Goal: Task Accomplishment & Management: Manage account settings

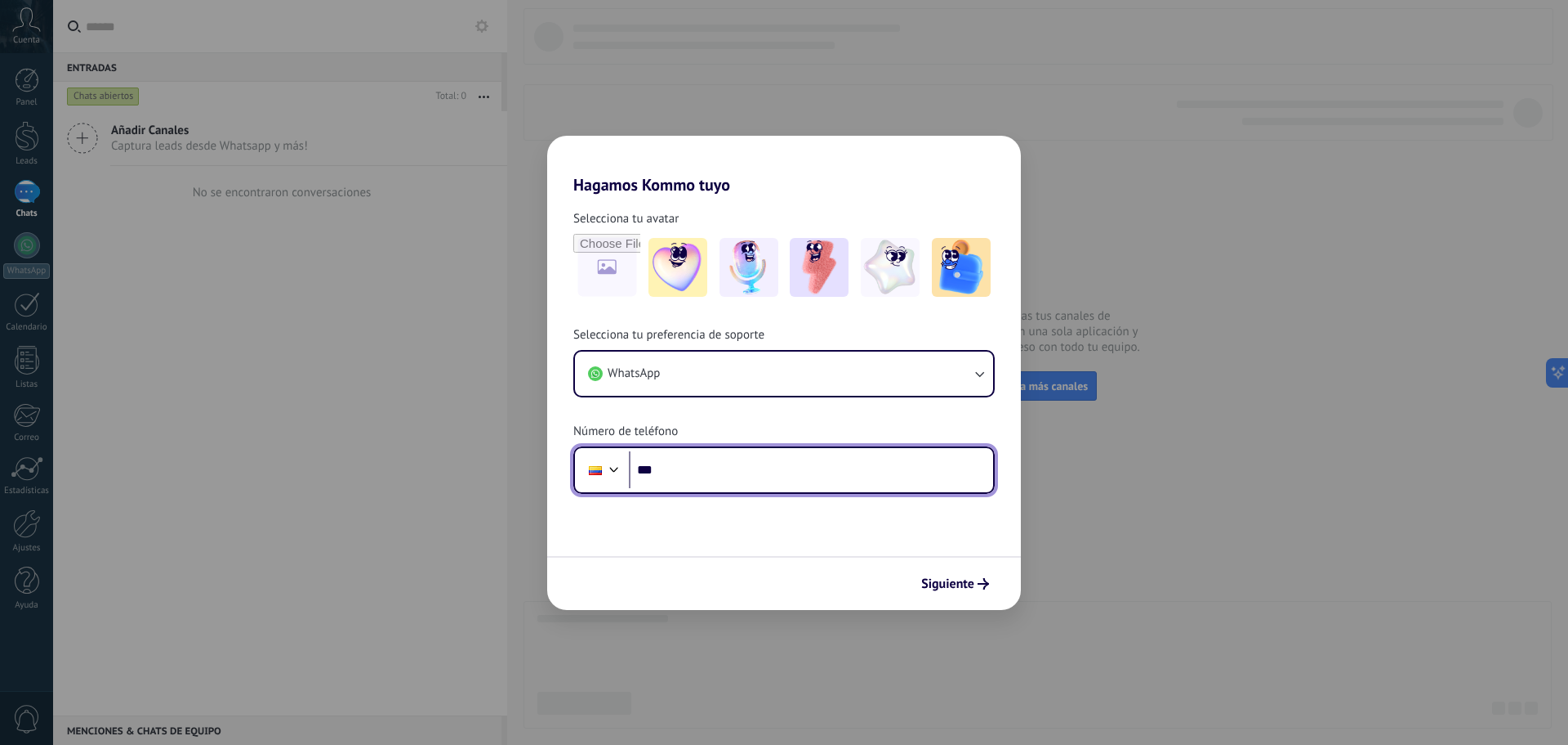
click at [709, 483] on input "***" at bounding box center [810, 470] width 364 height 38
type input "**********"
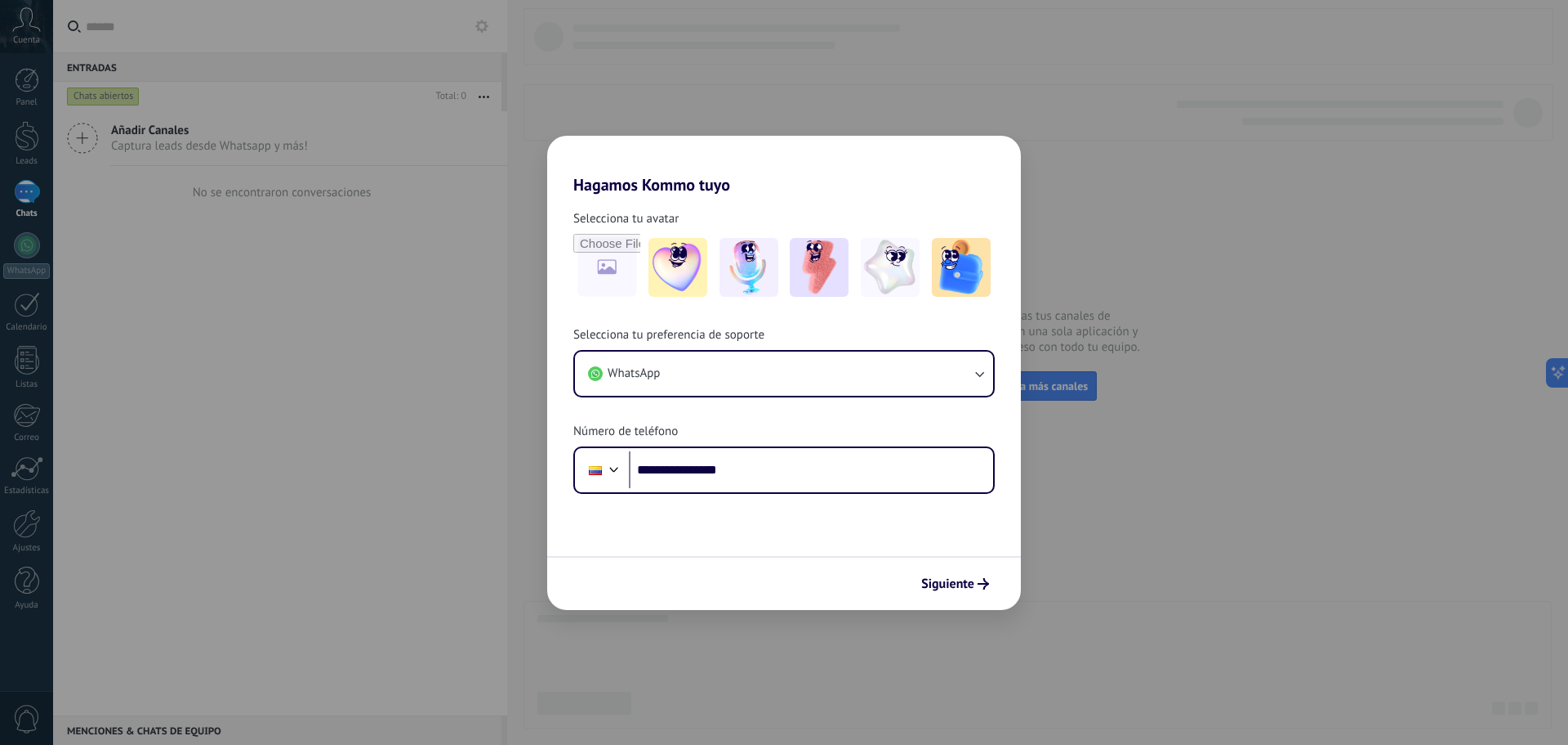
click at [940, 589] on span "Siguiente" at bounding box center [947, 583] width 53 height 11
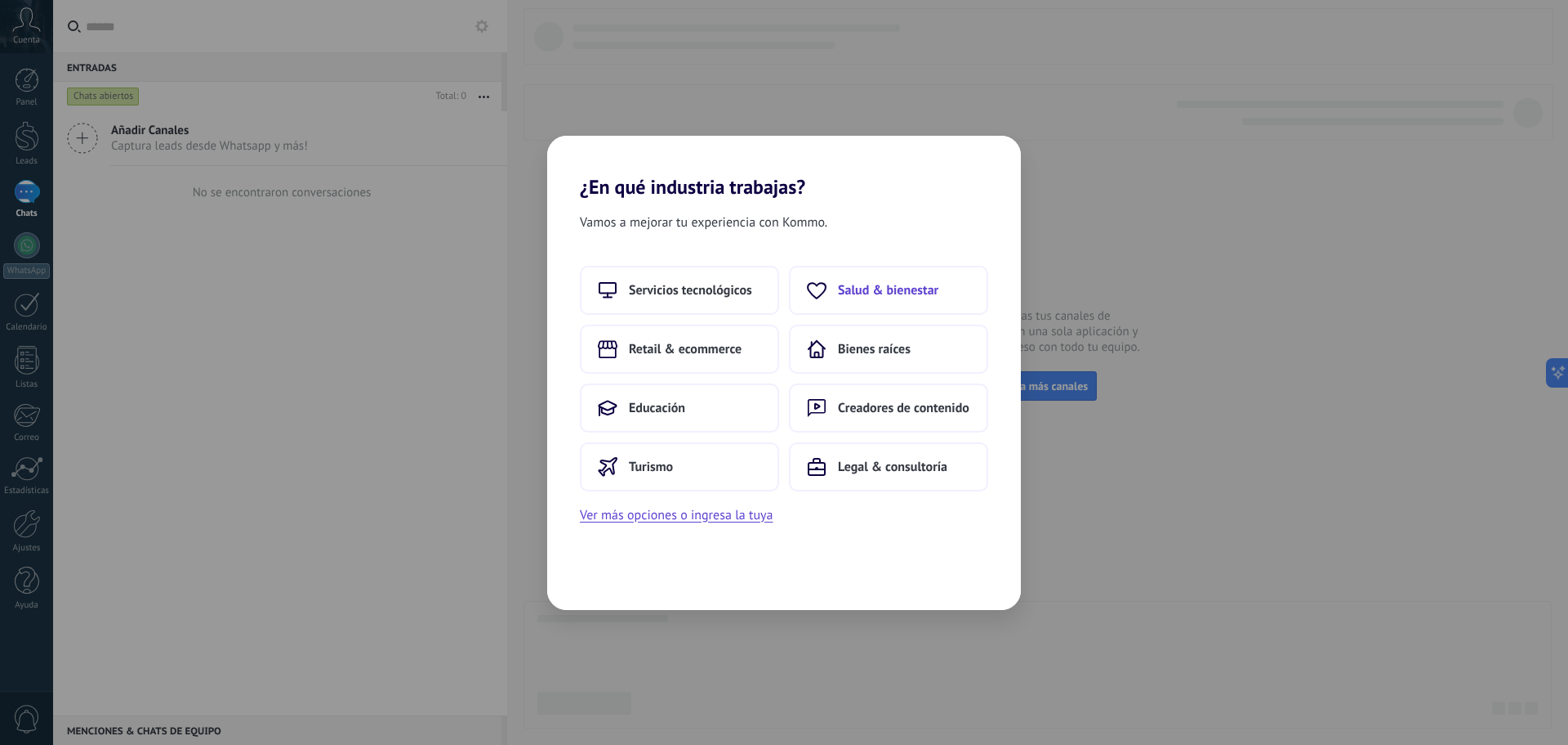
click at [897, 296] on span "Salud & bienestar" at bounding box center [888, 290] width 101 height 16
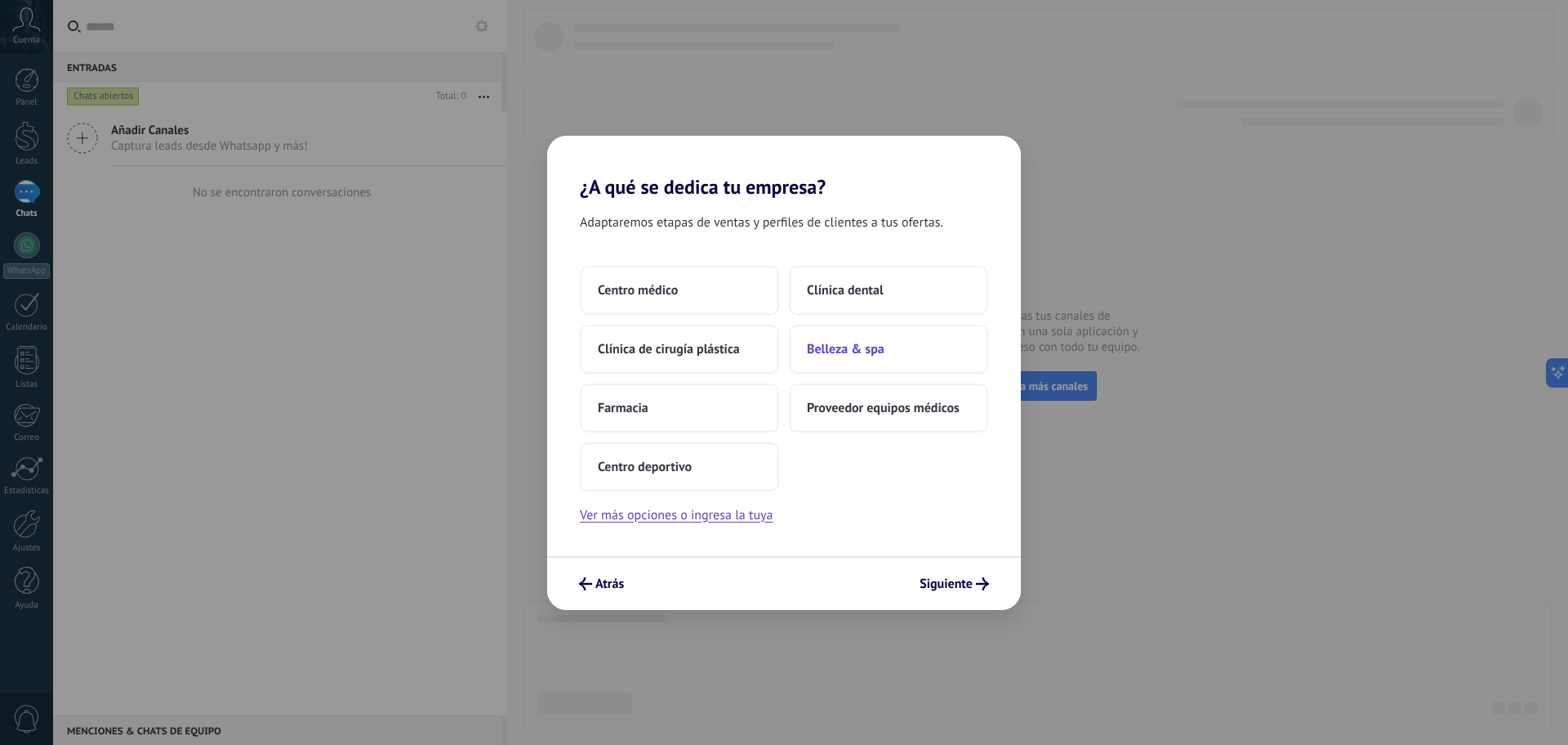
click at [861, 354] on span "Belleza & spa" at bounding box center [846, 349] width 78 height 16
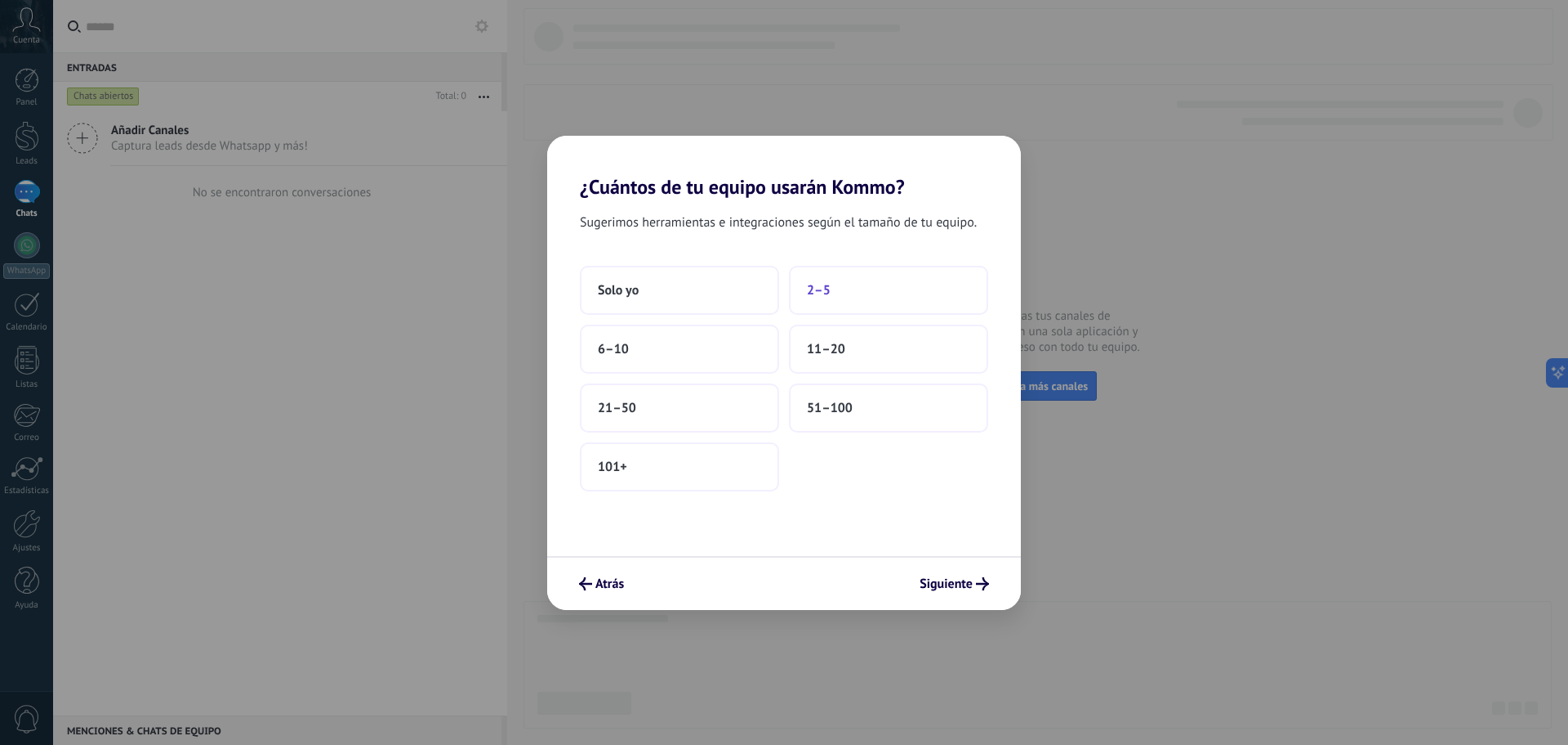
click at [818, 283] on span "2–5" at bounding box center [819, 290] width 24 height 16
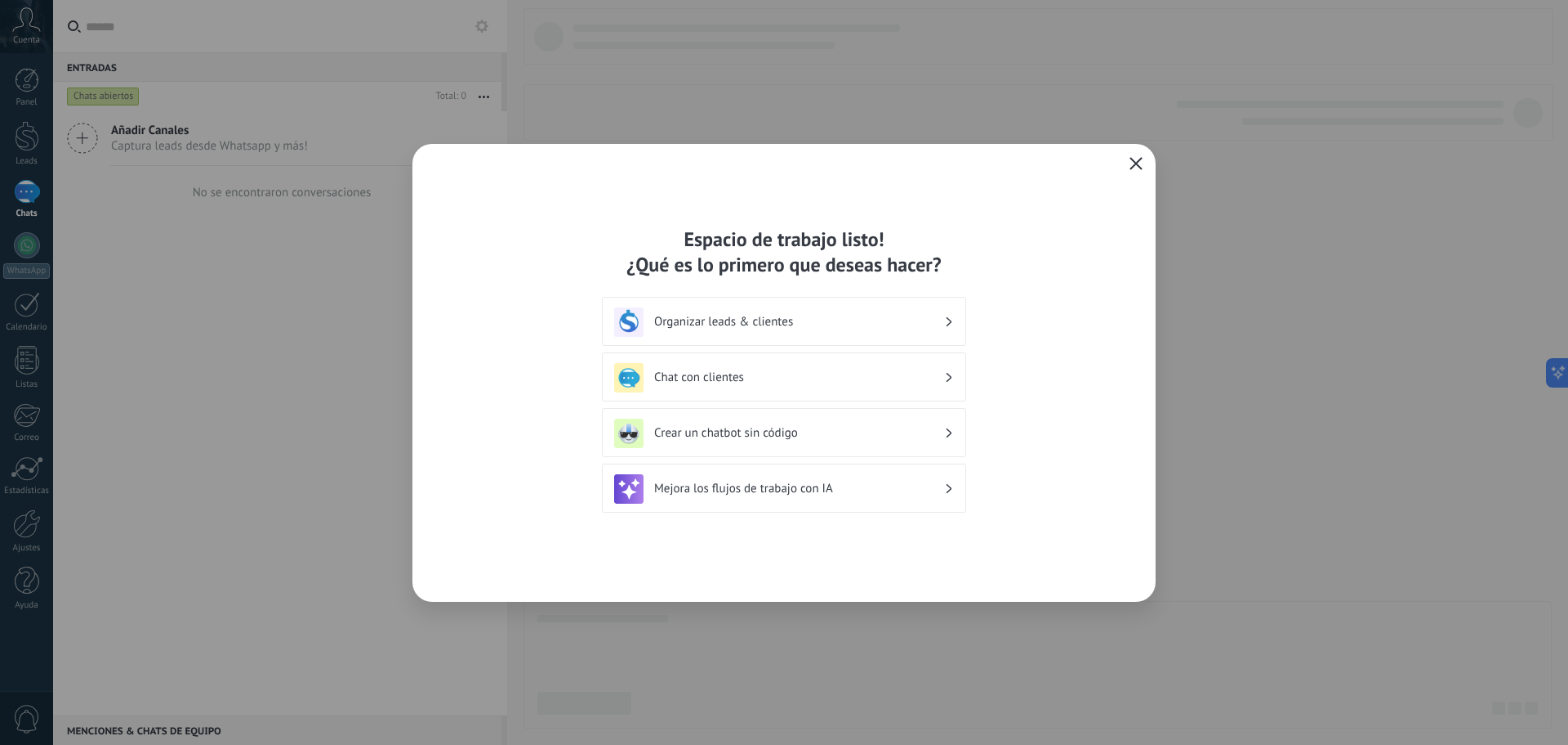
click at [772, 316] on h3 "Organizar leads & clientes" at bounding box center [798, 322] width 290 height 16
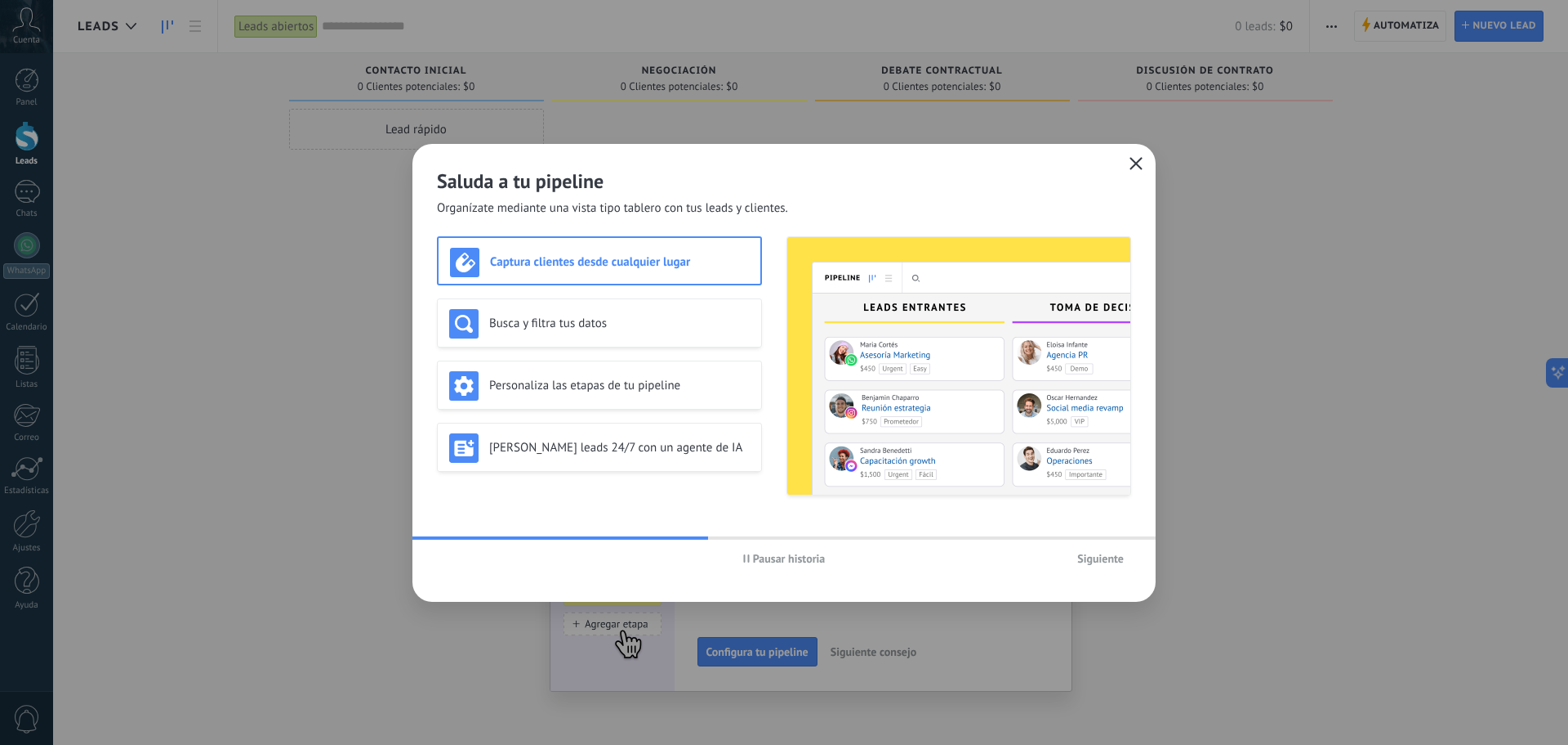
click at [1132, 172] on button "button" at bounding box center [1136, 164] width 21 height 23
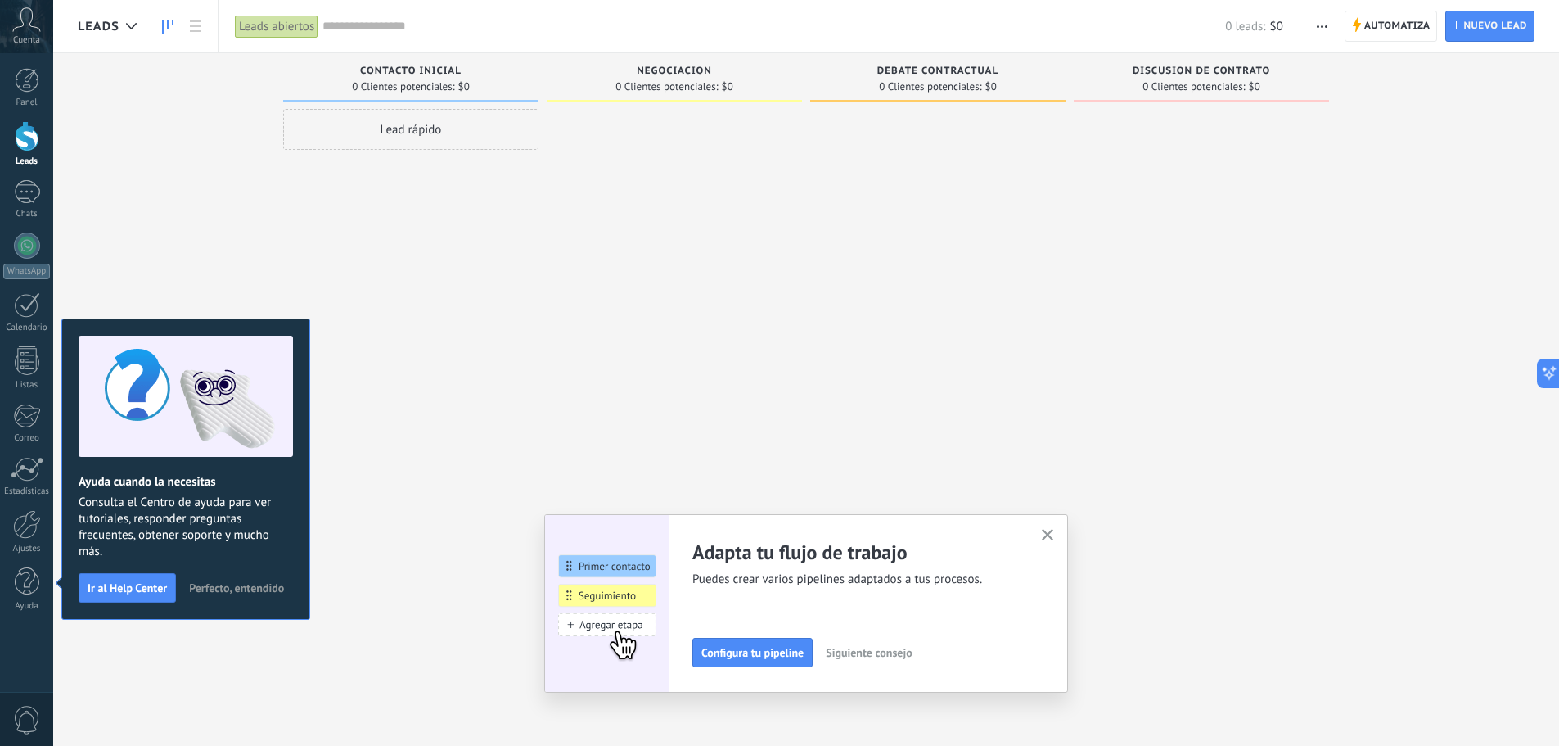
click at [1047, 534] on icon "button" at bounding box center [1048, 535] width 12 height 12
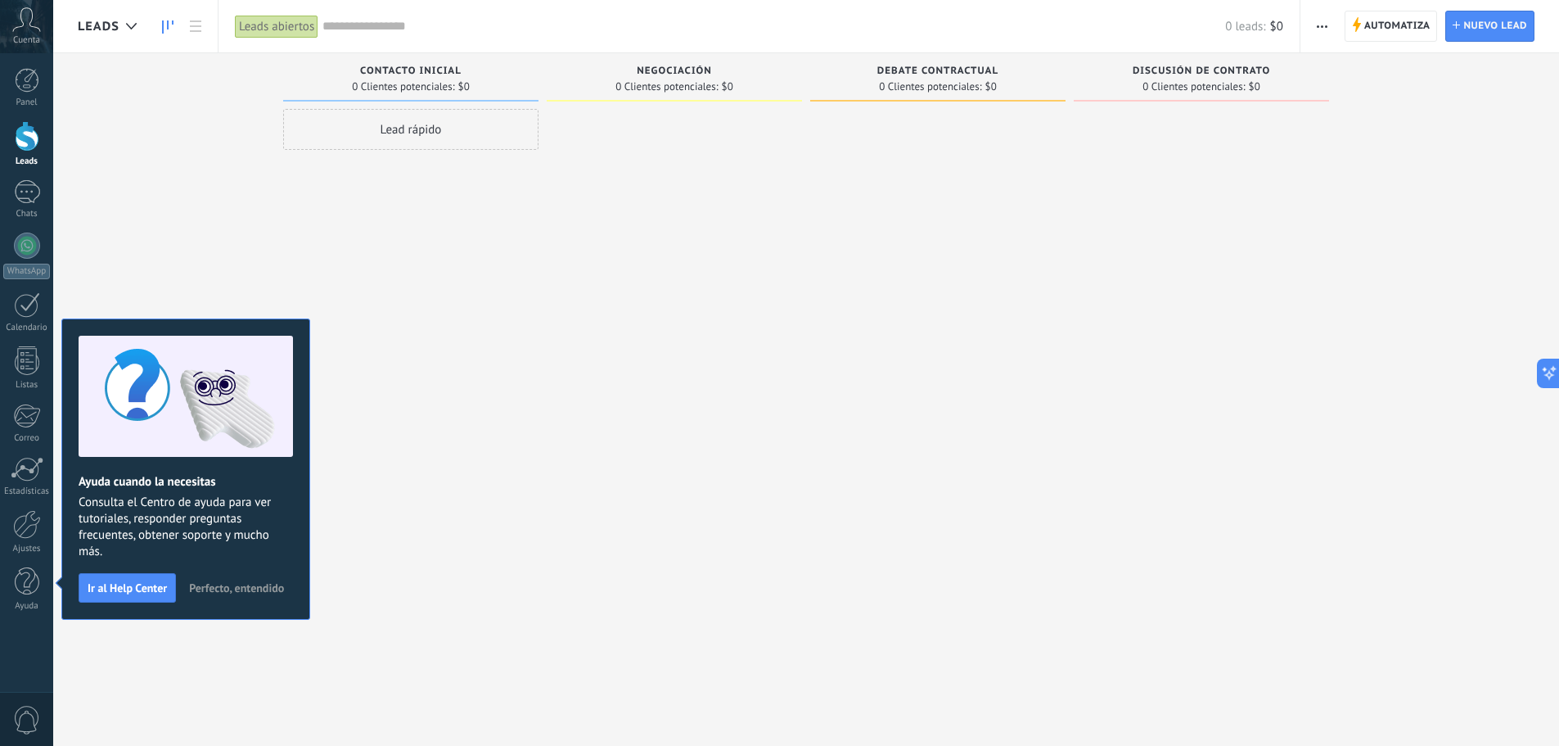
click at [237, 585] on span "Perfecto, entendido" at bounding box center [236, 587] width 95 height 11
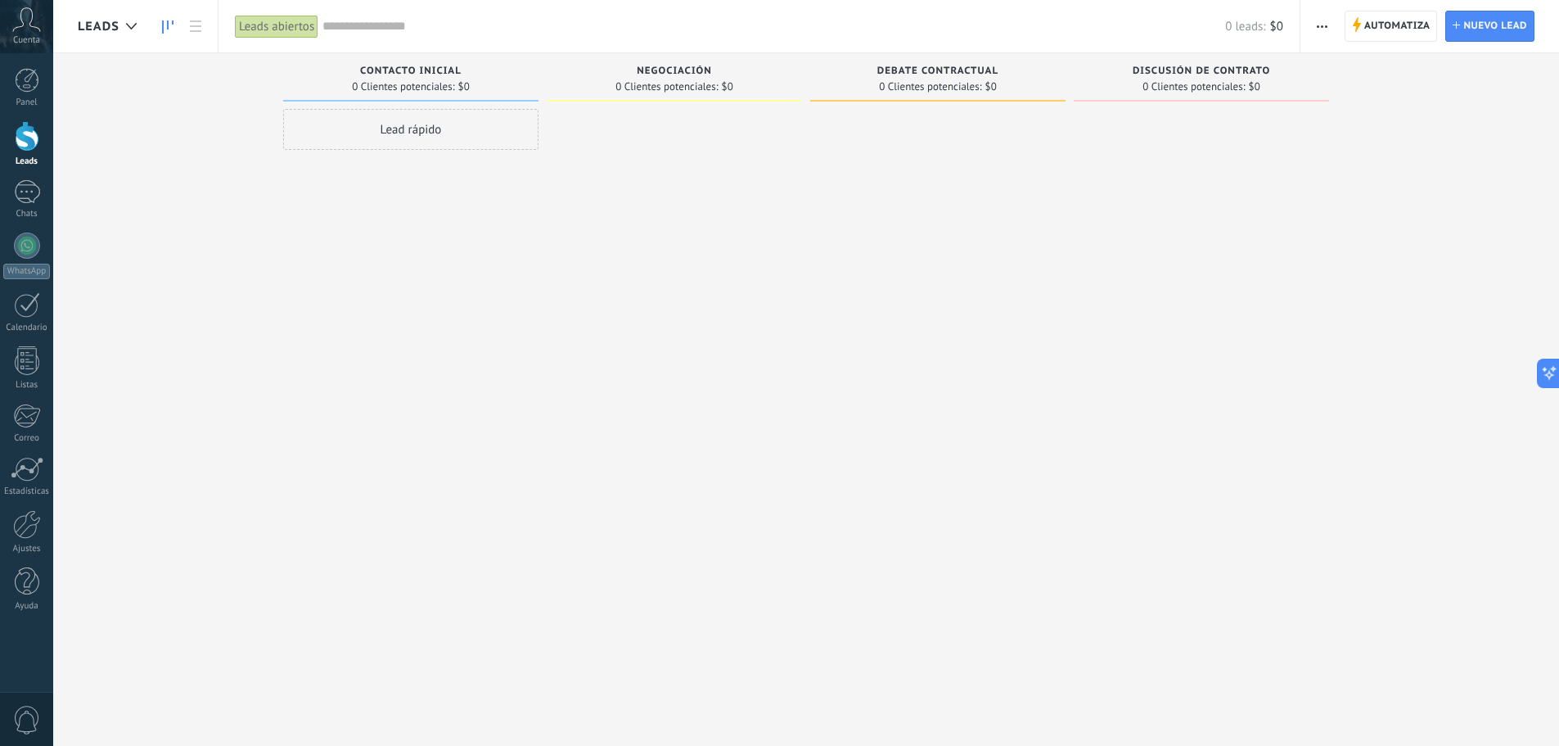
click at [32, 25] on icon at bounding box center [26, 19] width 29 height 25
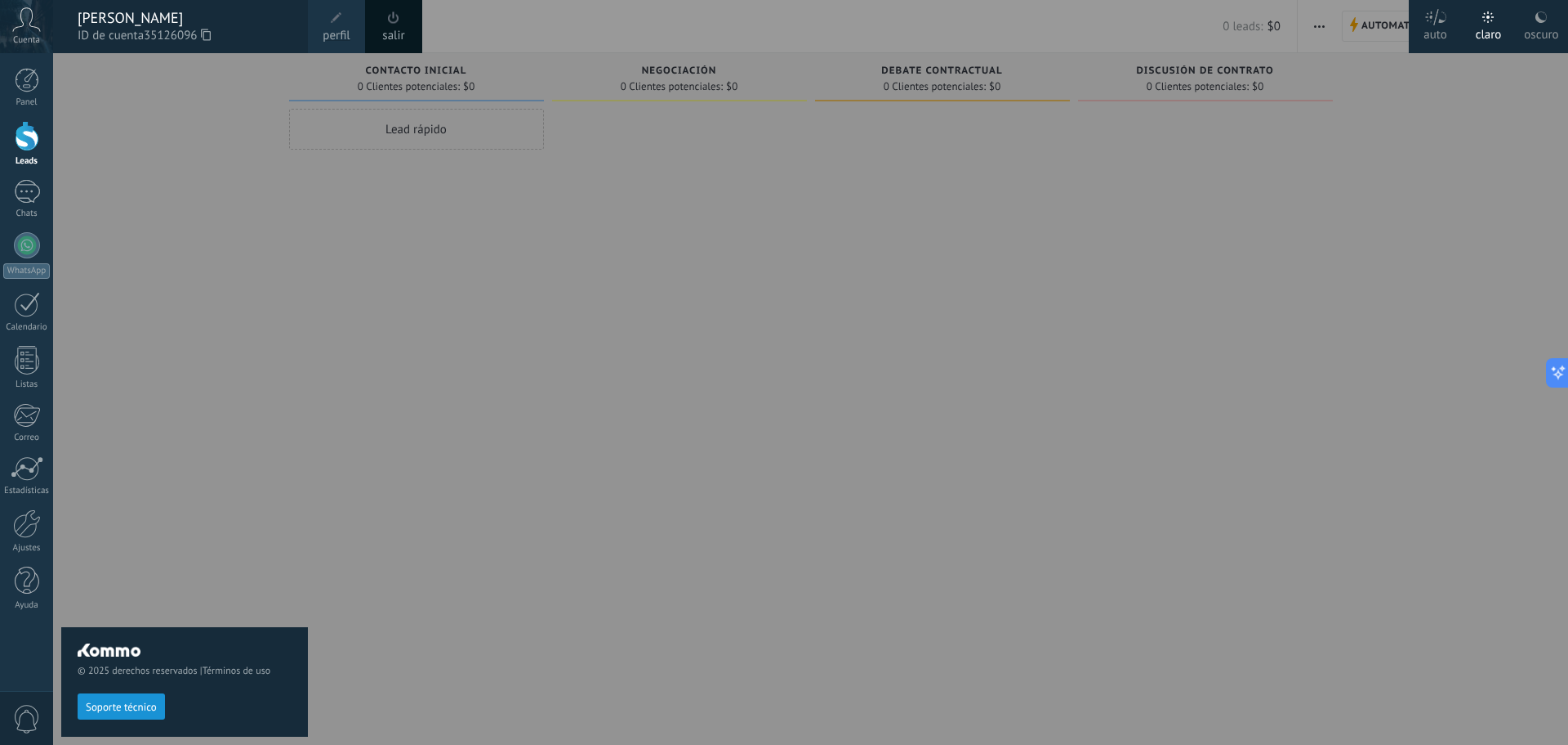
click at [243, 155] on div "© 2025 derechos reservados | Términos de uso Soporte técnico" at bounding box center [184, 398] width 247 height 691
click at [21, 26] on use at bounding box center [27, 19] width 28 height 24
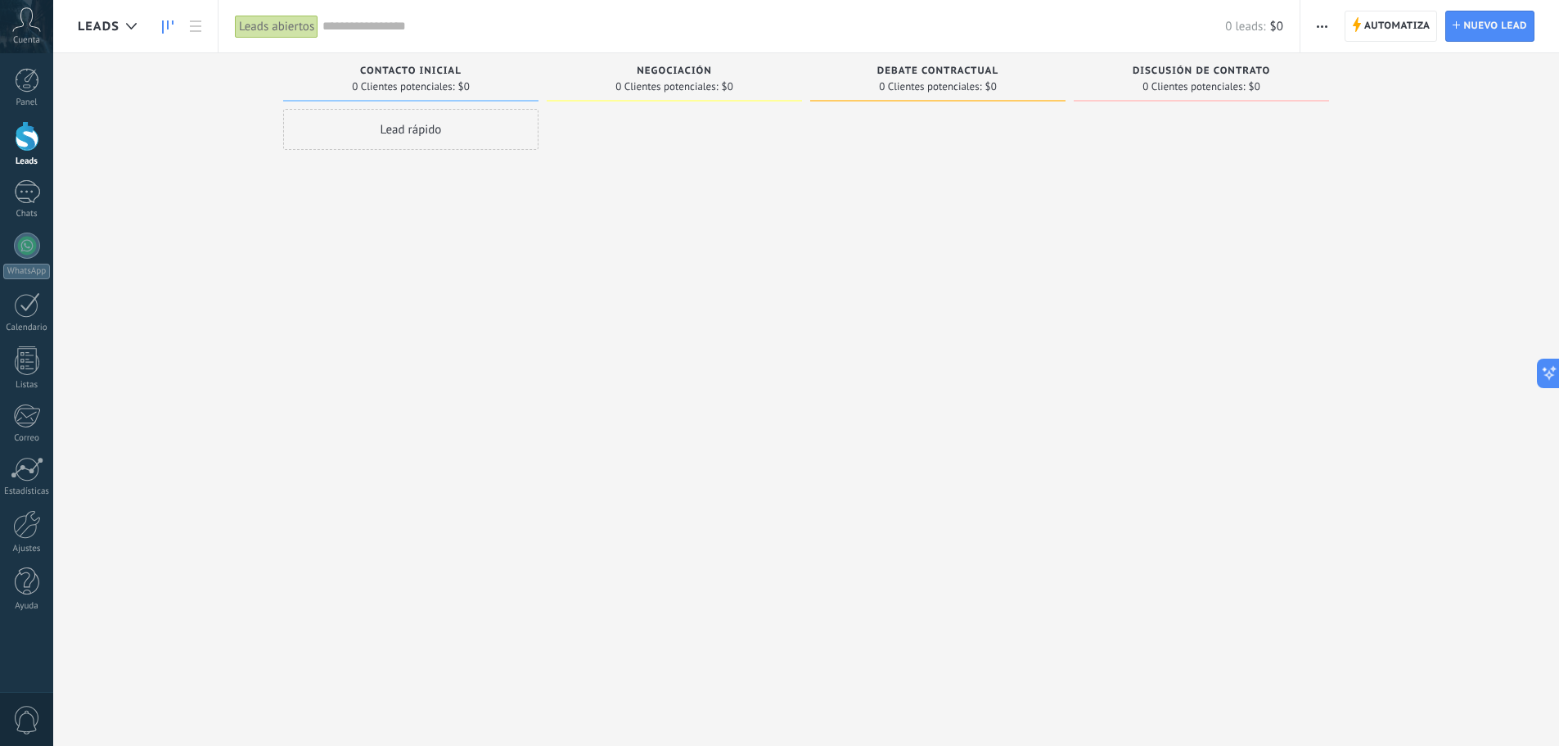
click at [21, 26] on use at bounding box center [27, 19] width 28 height 24
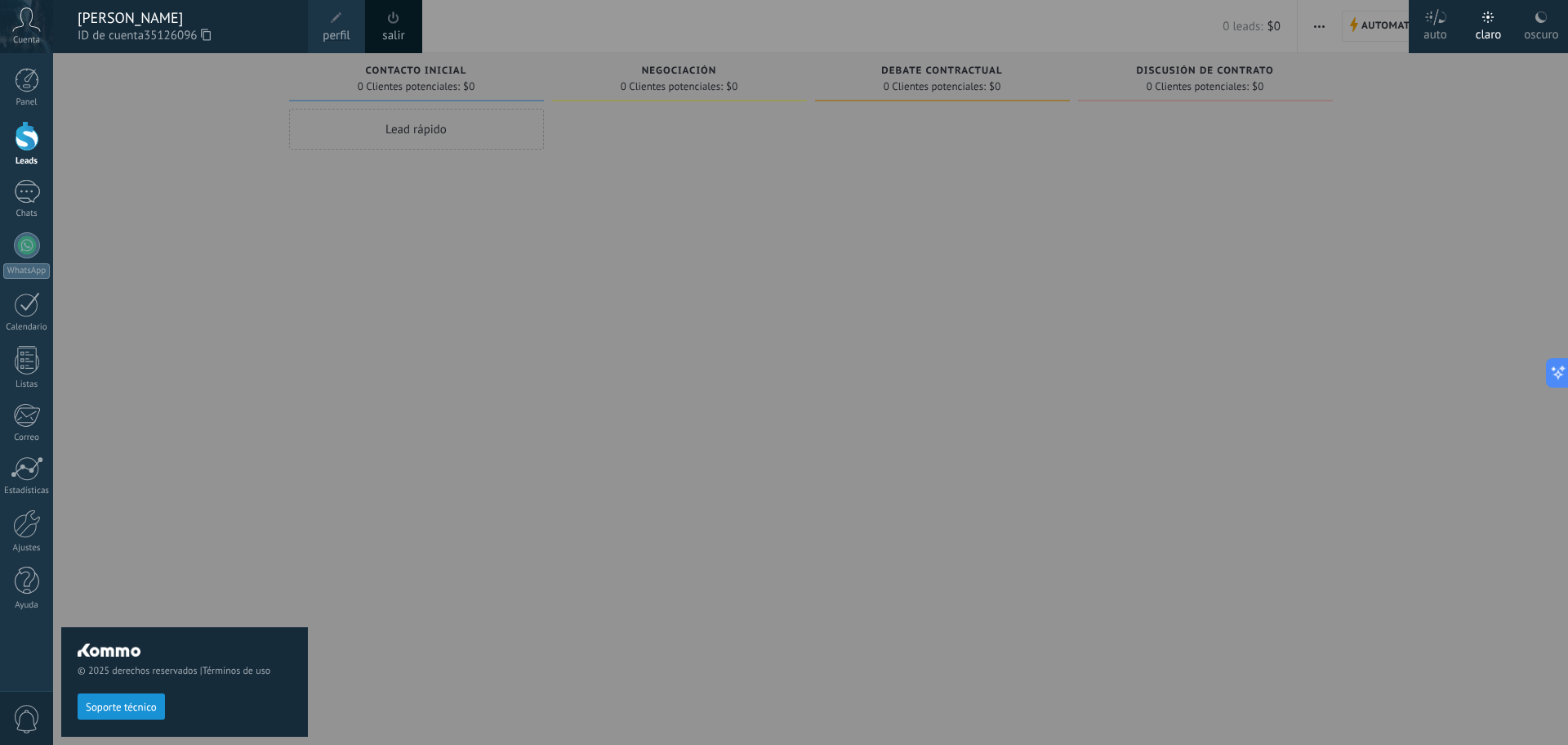
click at [401, 32] on link "salir" at bounding box center [393, 36] width 22 height 18
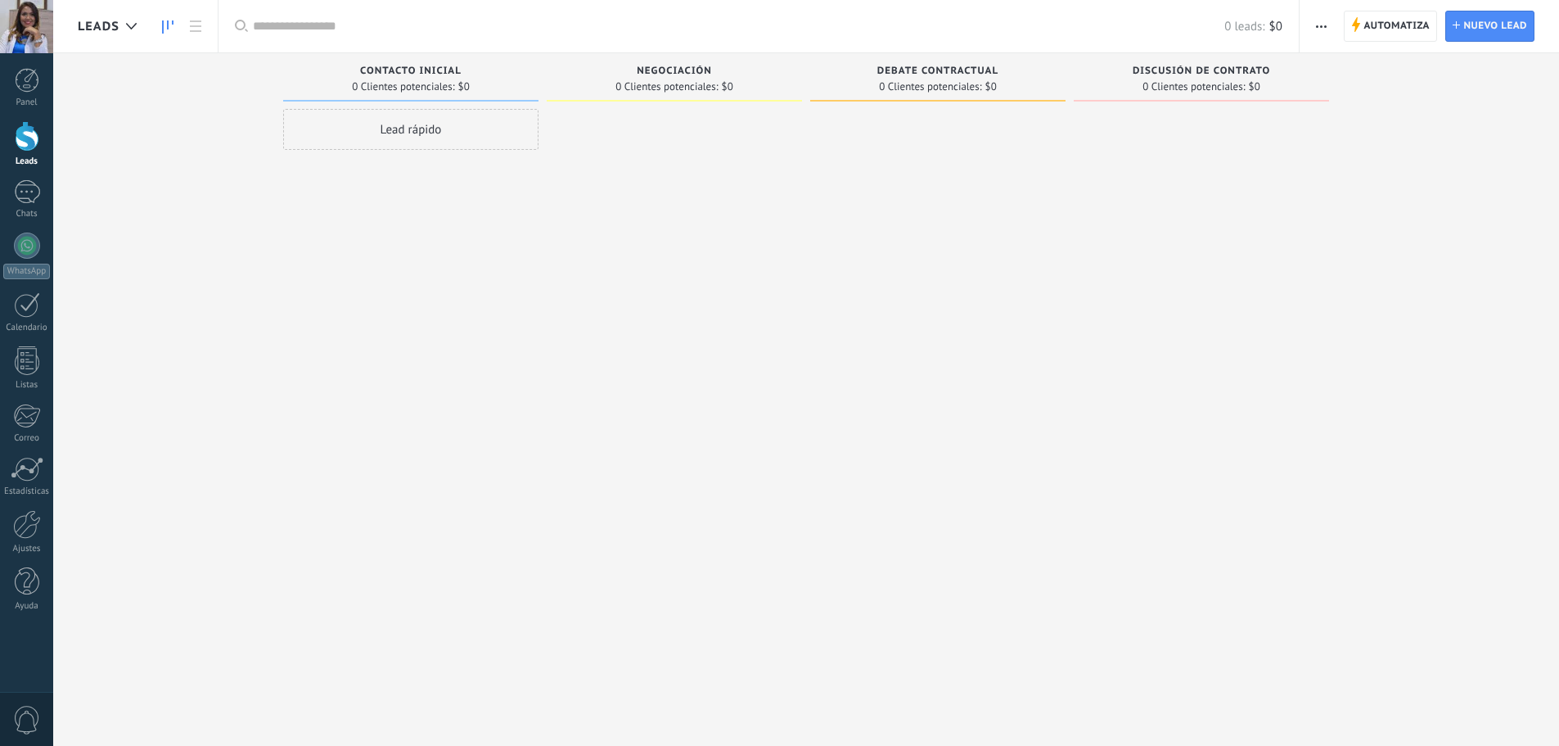
click at [29, 36] on div at bounding box center [26, 26] width 53 height 53
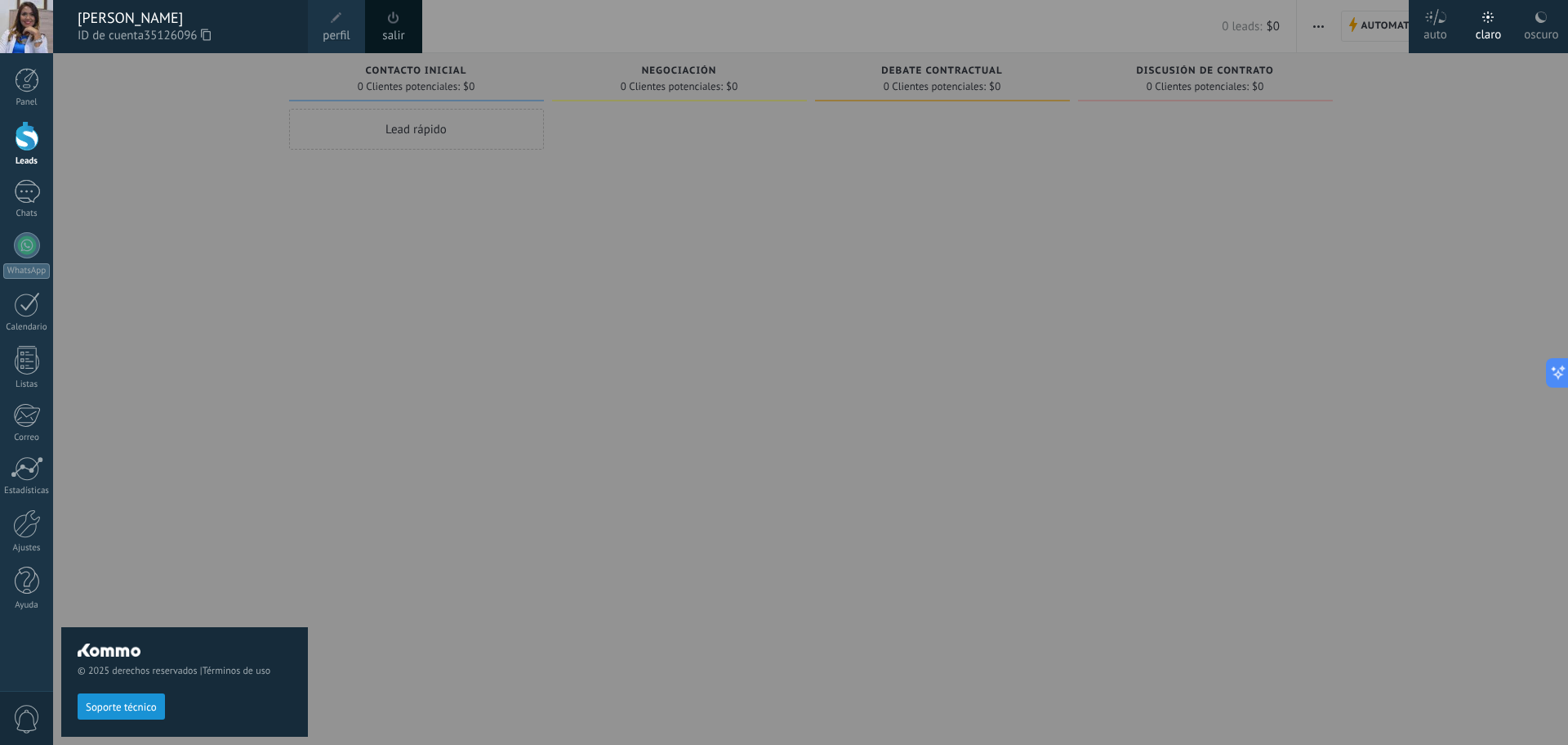
click at [324, 25] on link "perfil" at bounding box center [336, 26] width 57 height 53
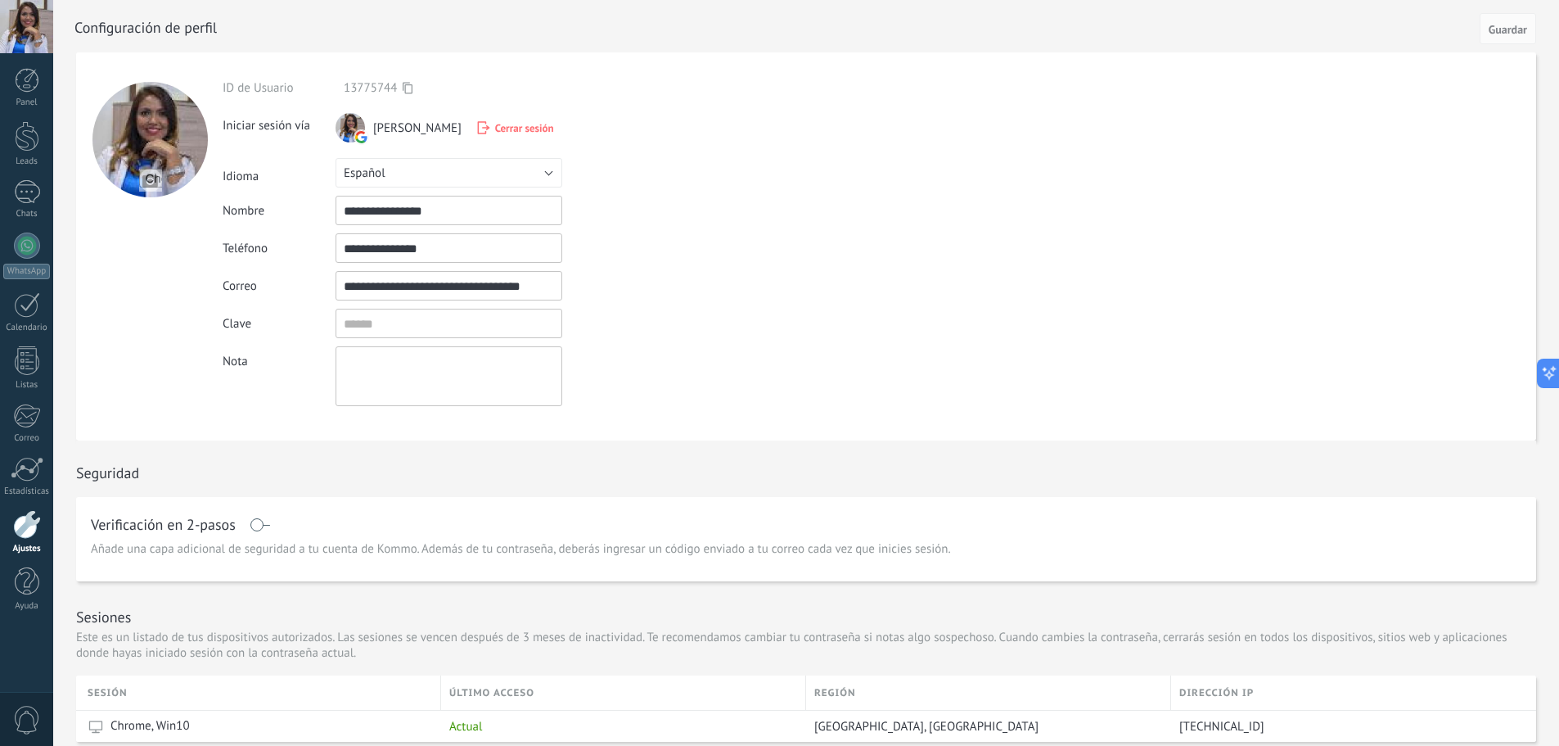
click at [152, 149] on div at bounding box center [149, 139] width 115 height 115
click at [155, 178] on input "file" at bounding box center [150, 180] width 23 height 23
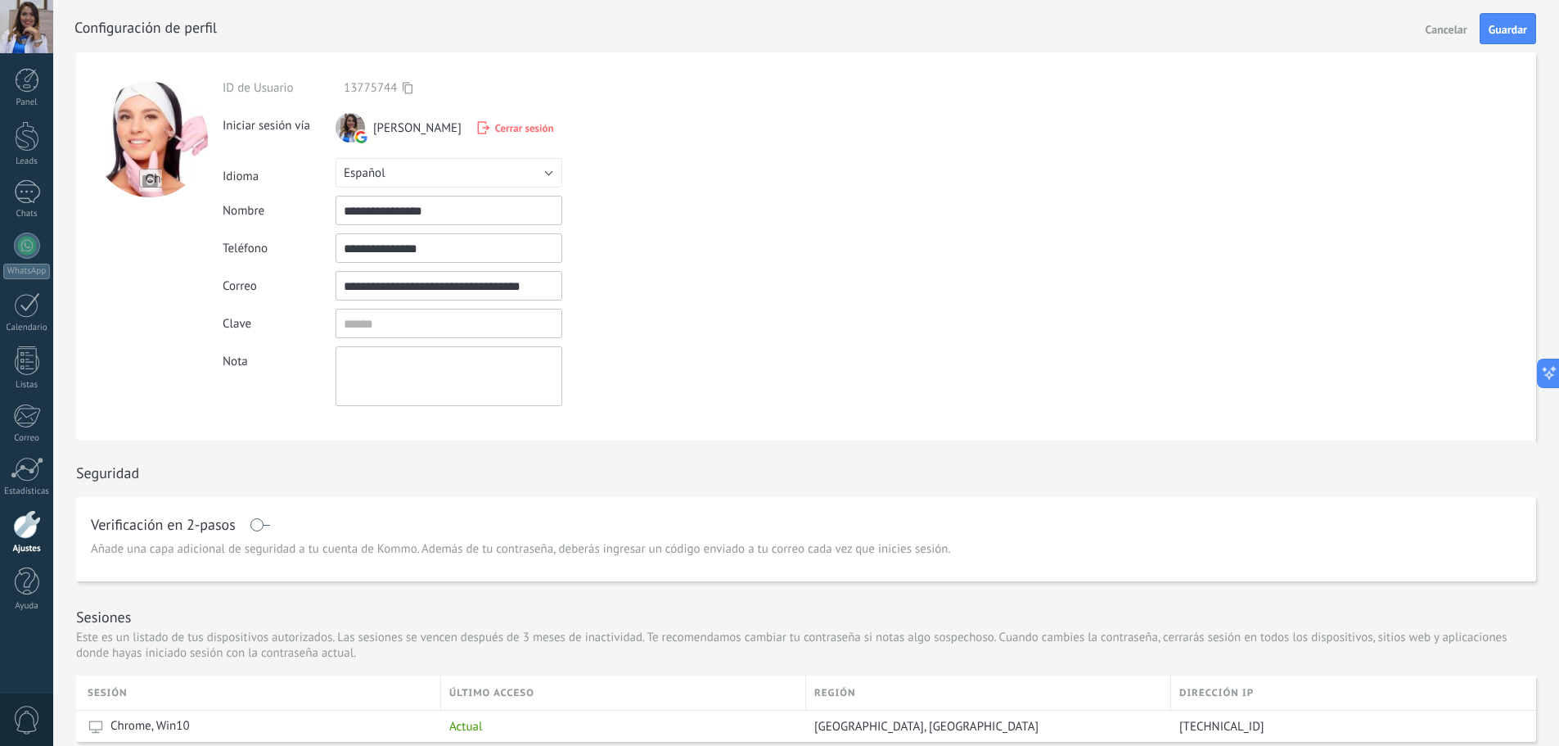
click at [154, 183] on input "file" at bounding box center [150, 180] width 23 height 23
click at [822, 352] on form "**********" at bounding box center [806, 246] width 1460 height 388
click at [156, 178] on input "file" at bounding box center [150, 180] width 23 height 23
click at [168, 154] on div at bounding box center [149, 139] width 115 height 115
click at [152, 185] on input "file" at bounding box center [150, 180] width 23 height 23
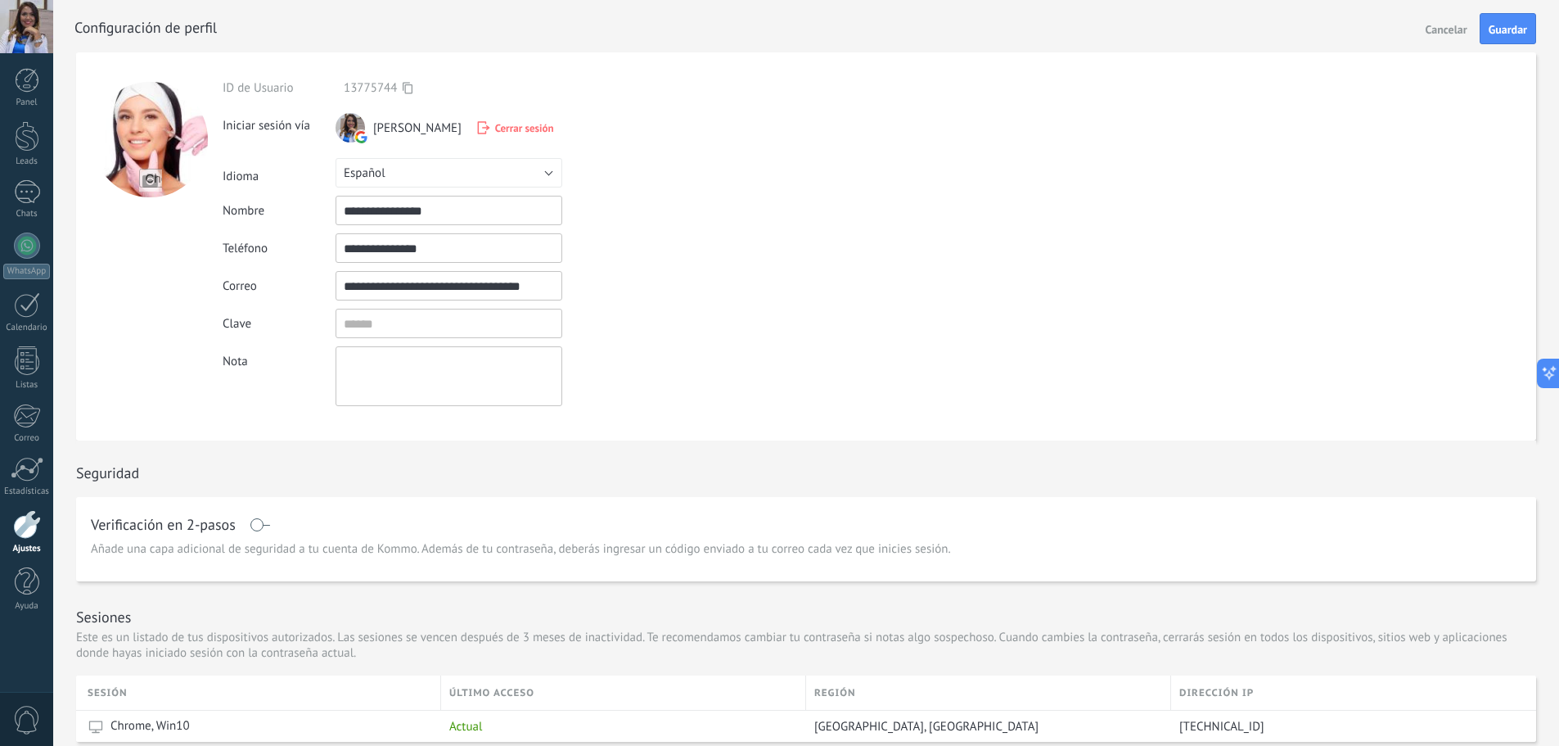
type input "**********"
click at [1498, 32] on span "Guardar" at bounding box center [1508, 29] width 38 height 11
click at [655, 136] on div "Iniciar sesión vía Yulieth Figueroa Cerrar sesión" at bounding box center [487, 130] width 529 height 38
click at [23, 124] on div at bounding box center [27, 136] width 25 height 30
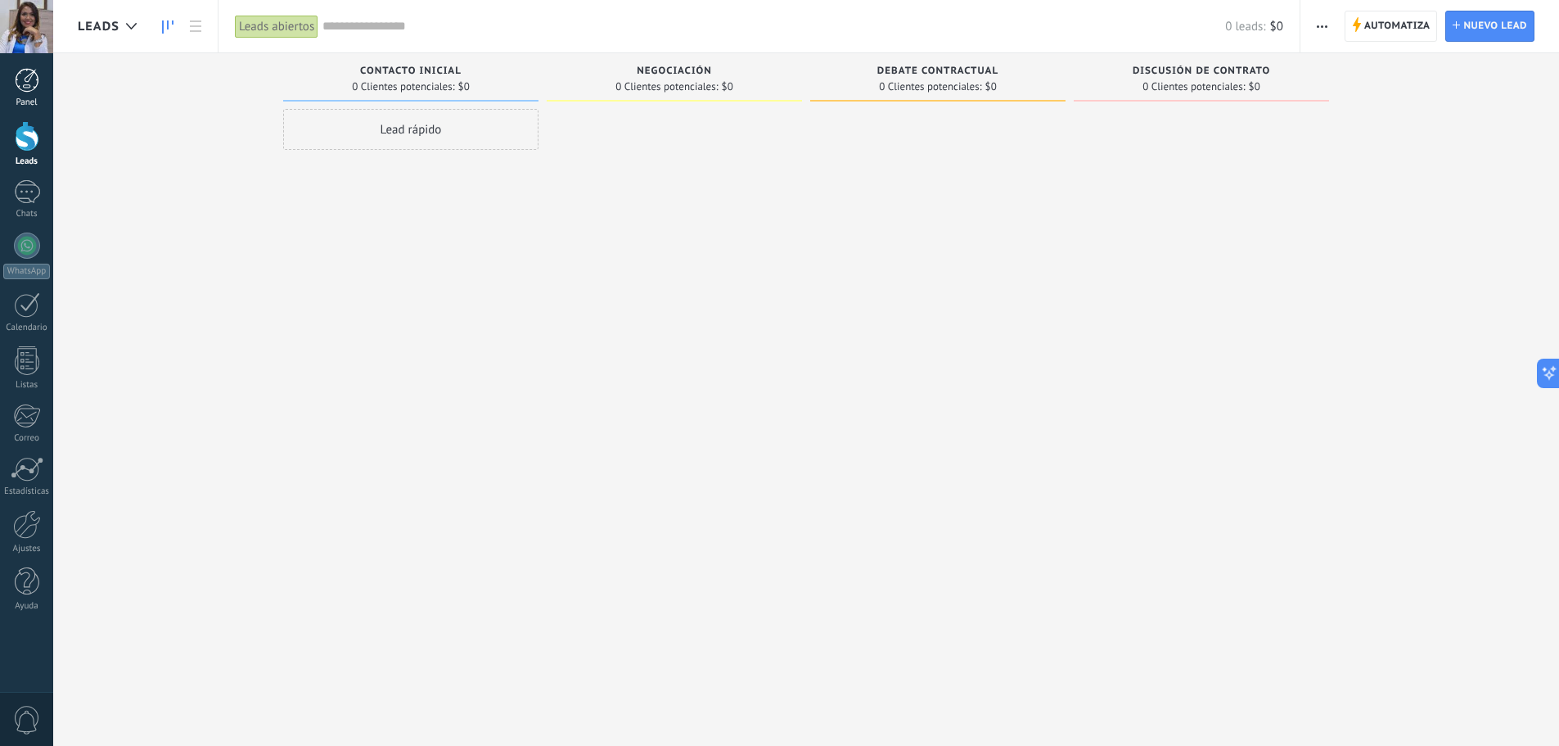
click at [21, 93] on link "Panel" at bounding box center [26, 88] width 53 height 40
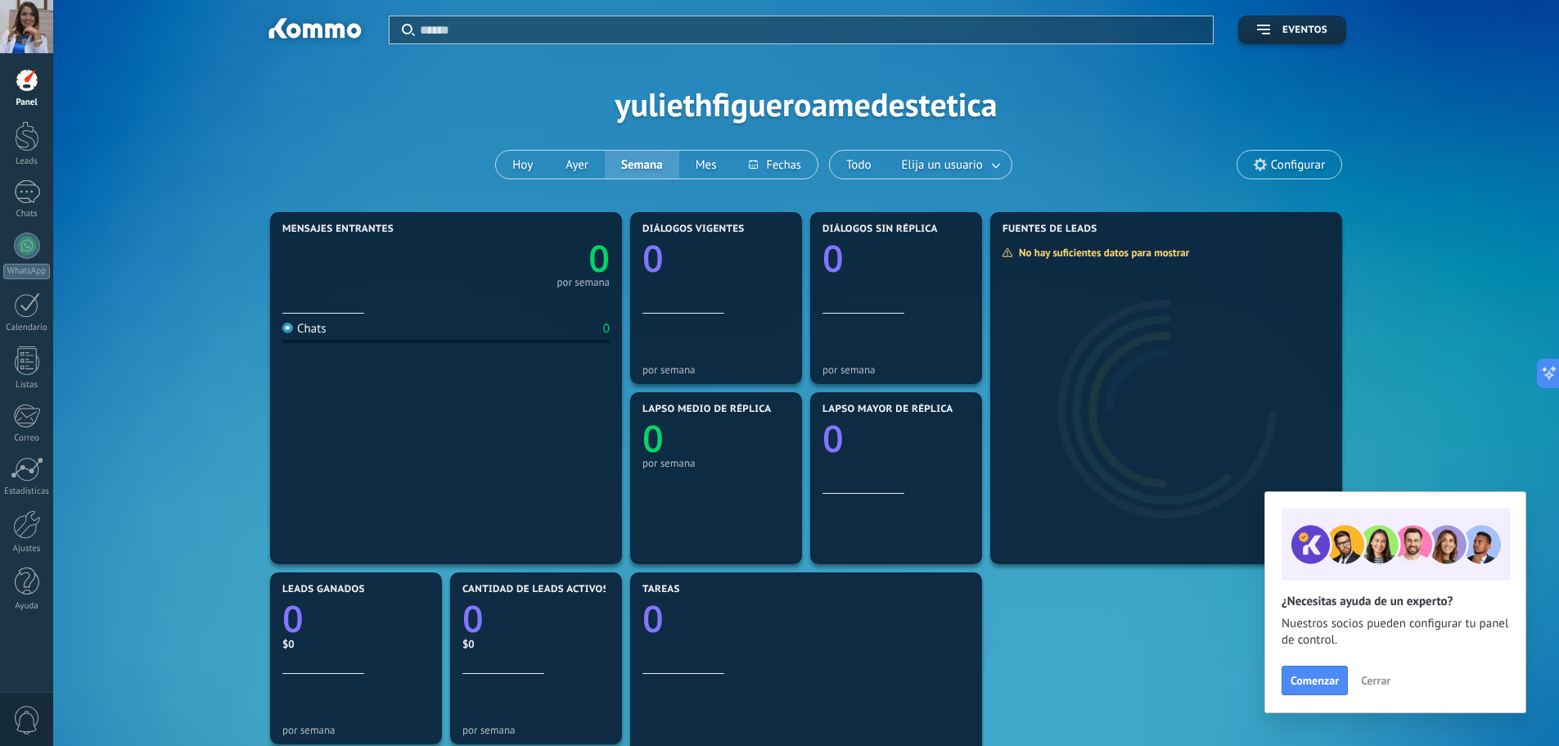
click at [1378, 679] on span "Cerrar" at bounding box center [1375, 679] width 29 height 11
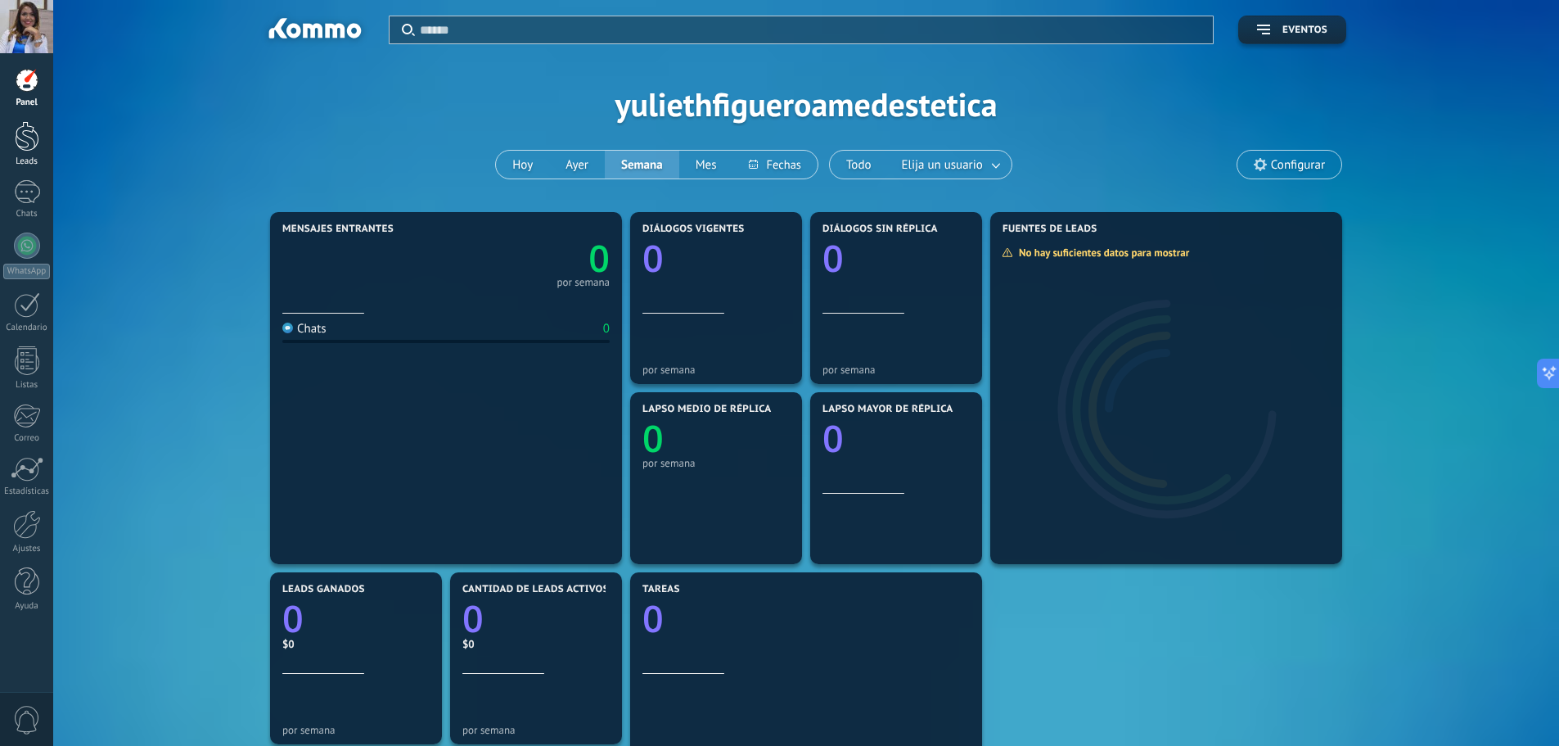
click at [31, 139] on div at bounding box center [27, 136] width 25 height 30
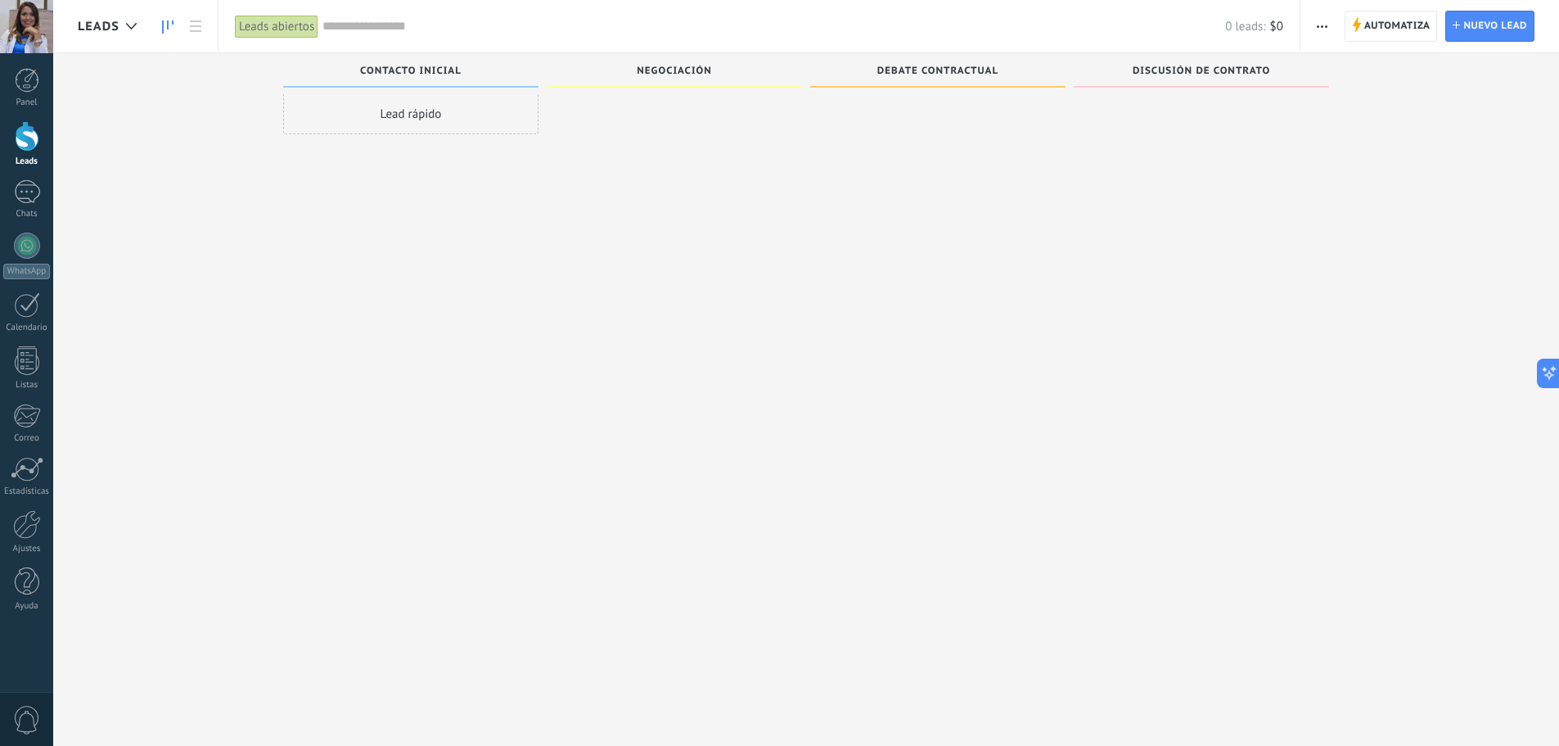
scroll to position [16, 0]
click at [636, 290] on div at bounding box center [674, 359] width 255 height 532
click at [1391, 26] on span "Automatiza" at bounding box center [1397, 25] width 66 height 29
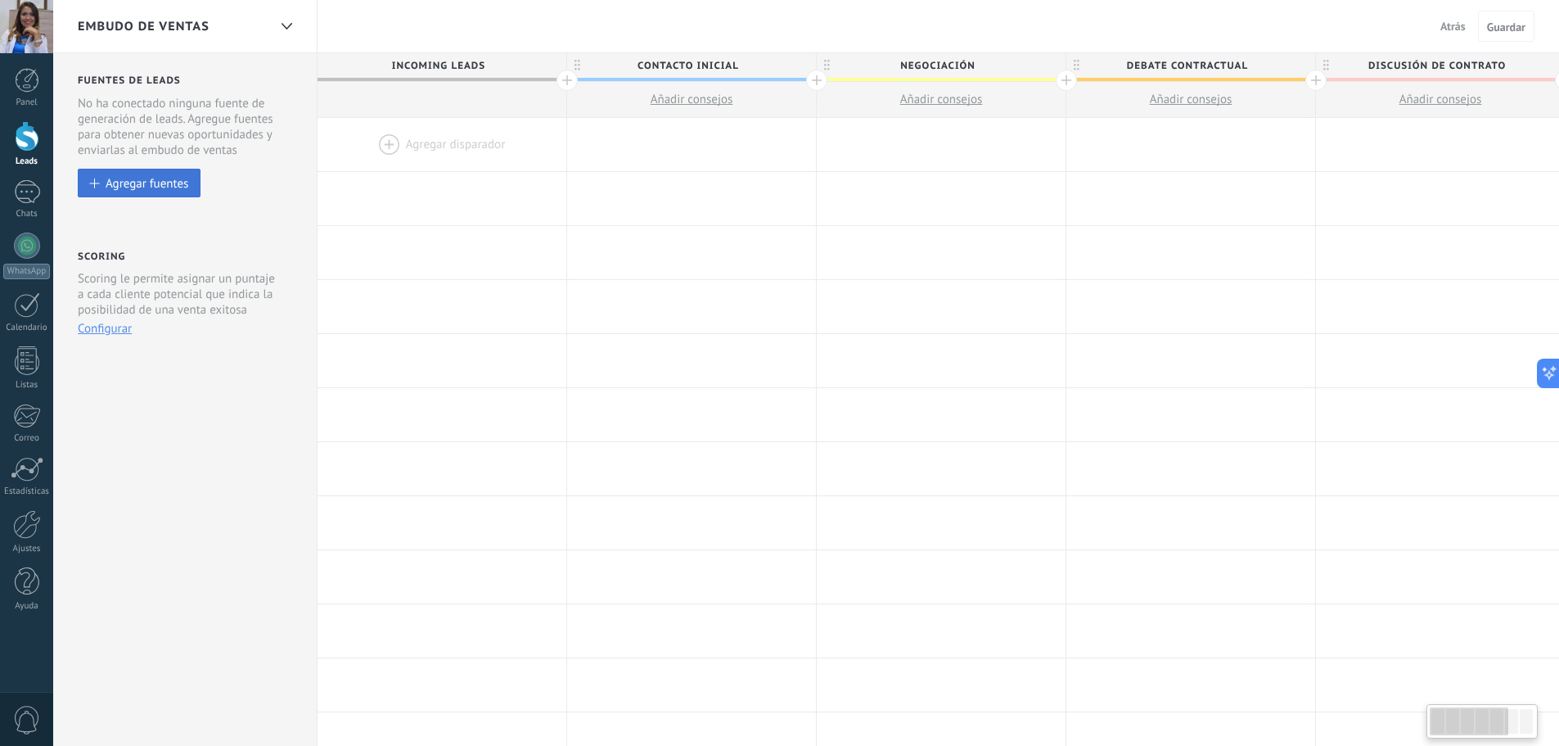
click at [152, 186] on div "Agregar fuentes" at bounding box center [147, 183] width 83 height 14
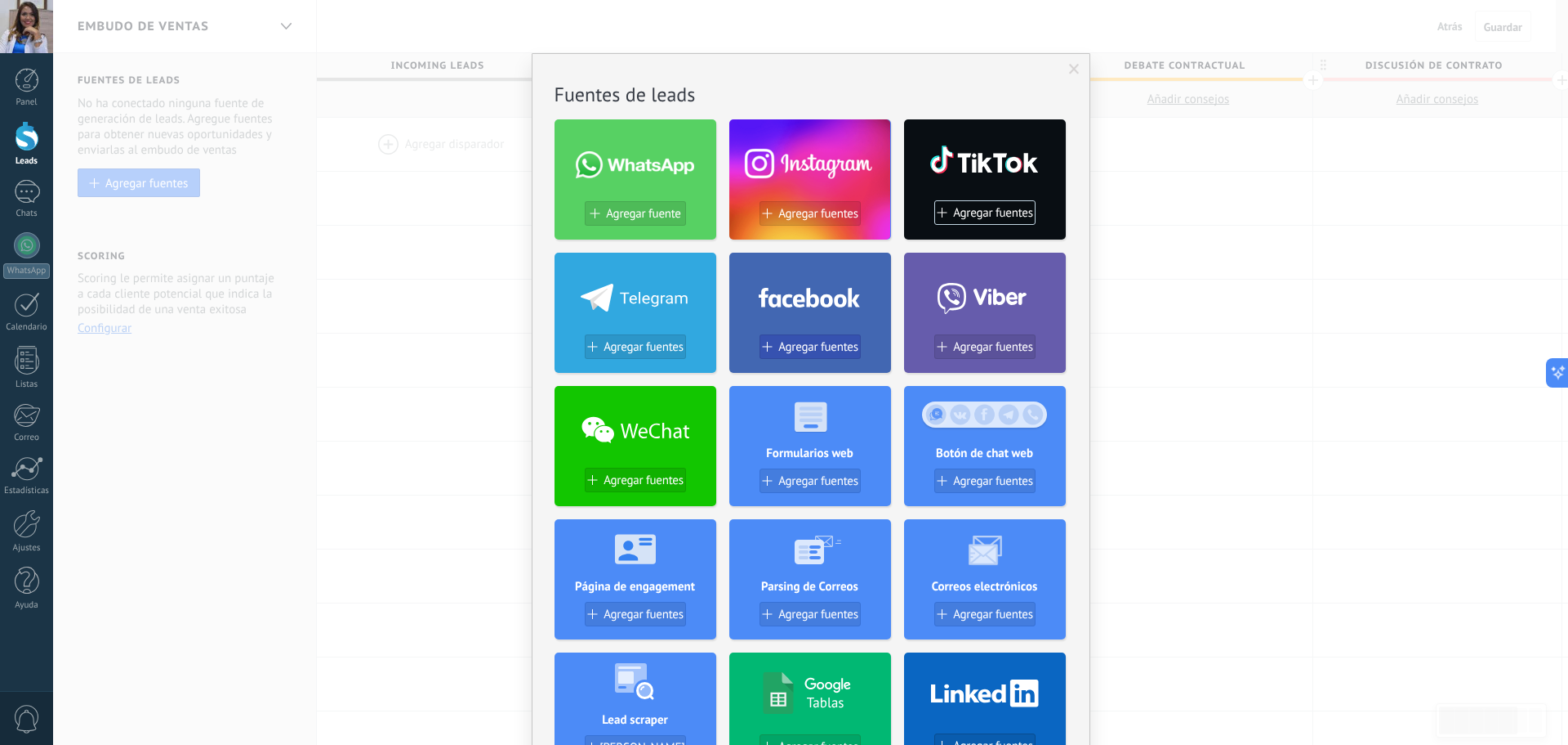
click at [824, 336] on button "Agregar fuentes" at bounding box center [809, 347] width 101 height 25
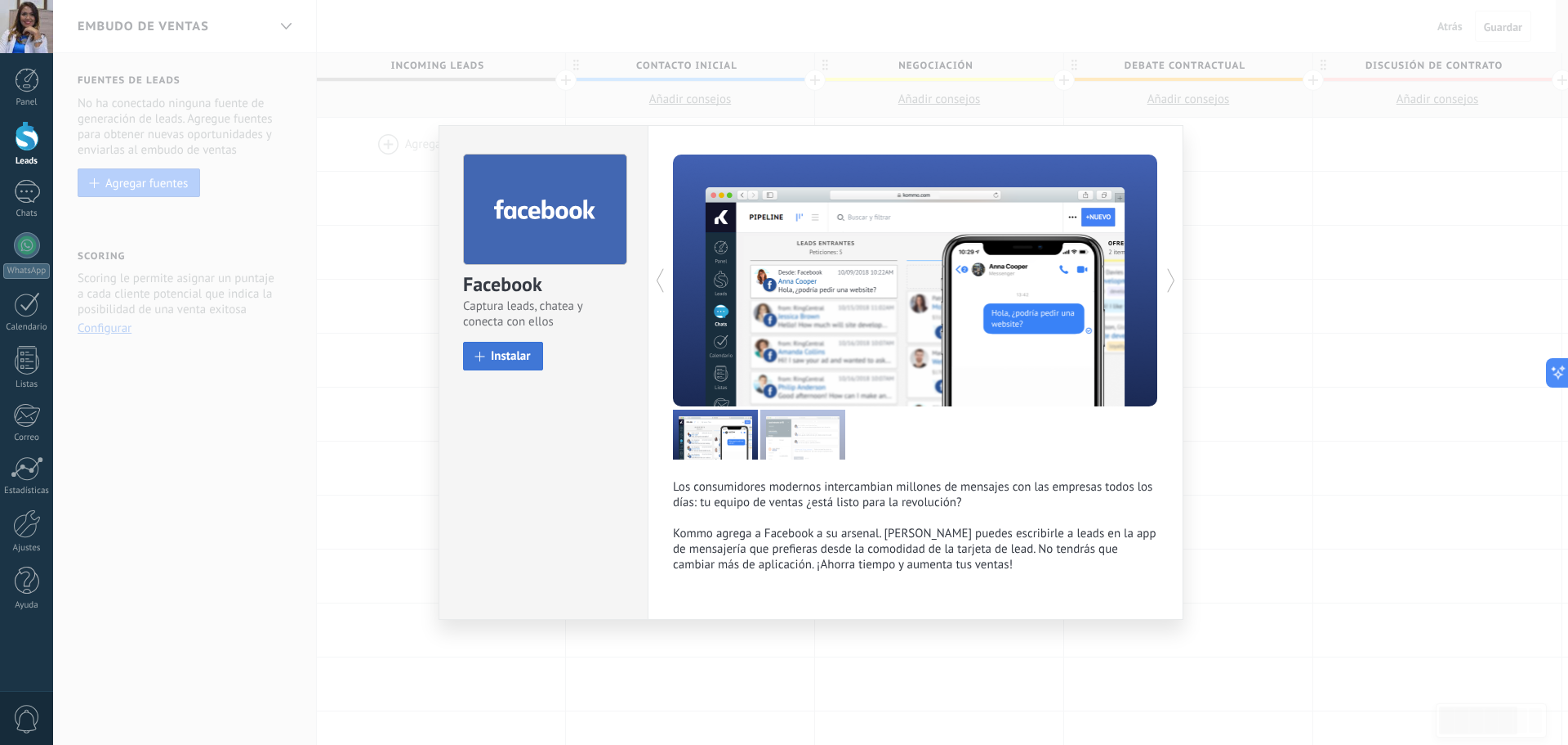
click at [504, 358] on span "Instalar" at bounding box center [511, 356] width 40 height 12
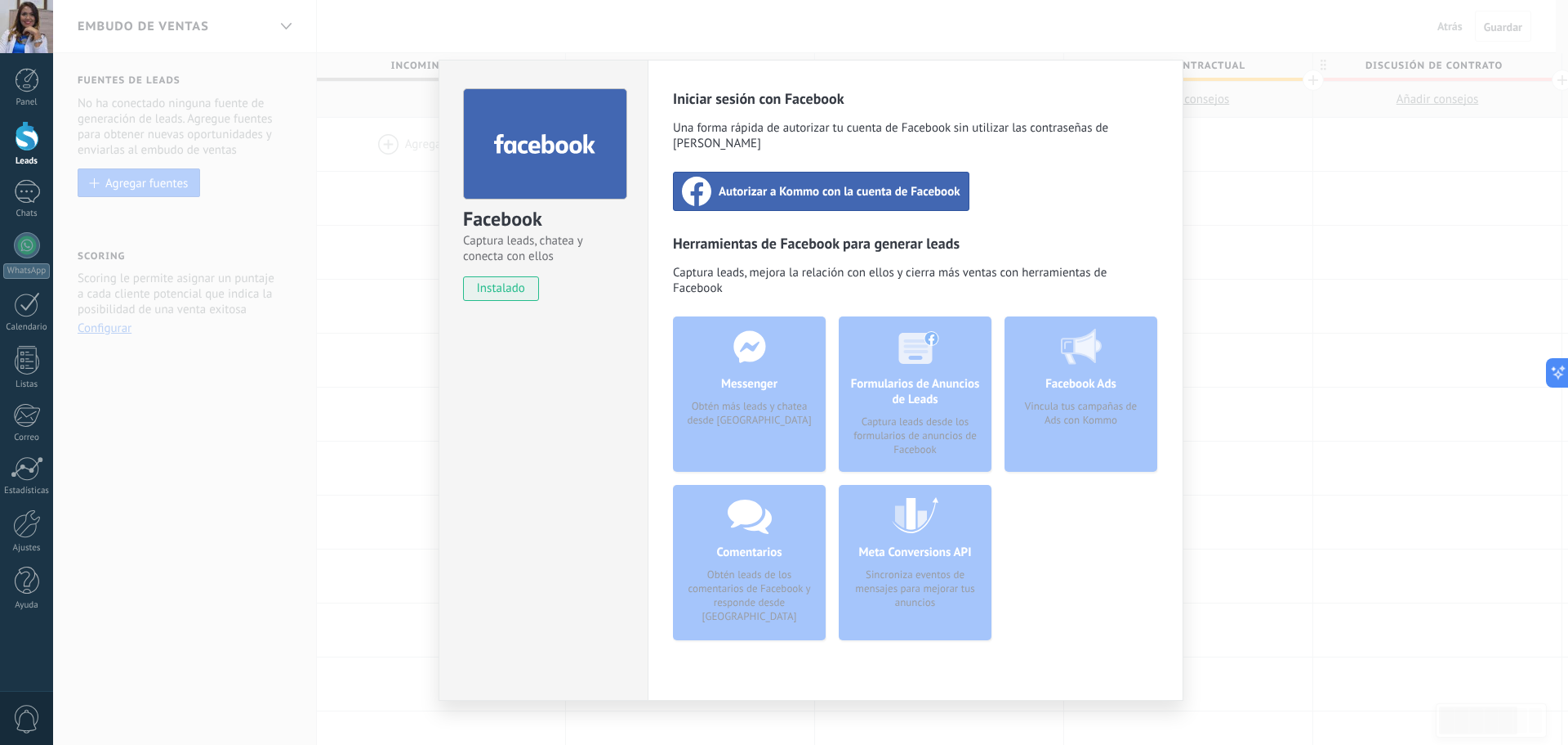
click at [869, 186] on div "Autorizar a Kommo con la cuenta de Facebook" at bounding box center [820, 191] width 296 height 39
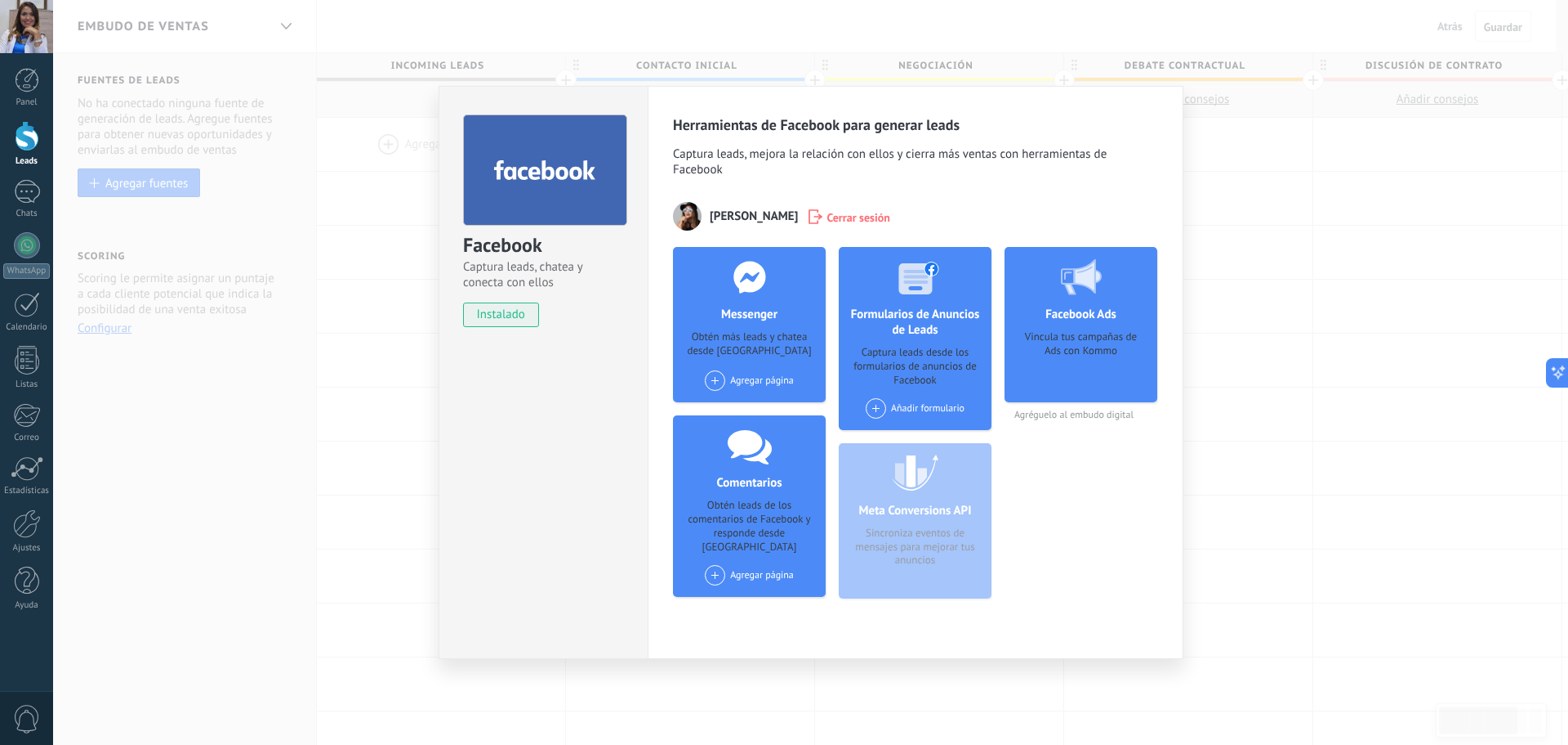
click at [718, 378] on span at bounding box center [715, 380] width 20 height 20
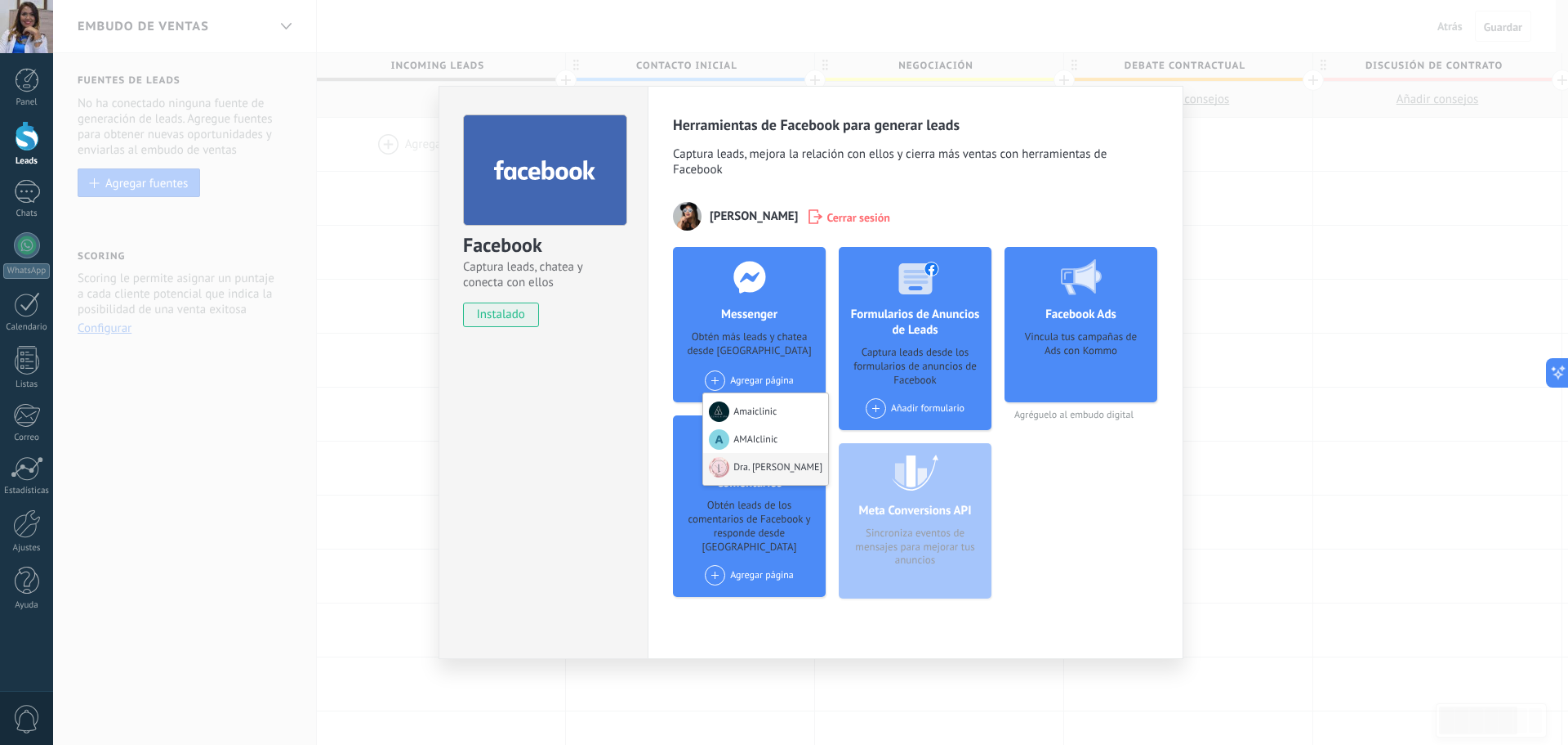
click at [767, 473] on div "Dra. [PERSON_NAME]" at bounding box center [766, 468] width 125 height 32
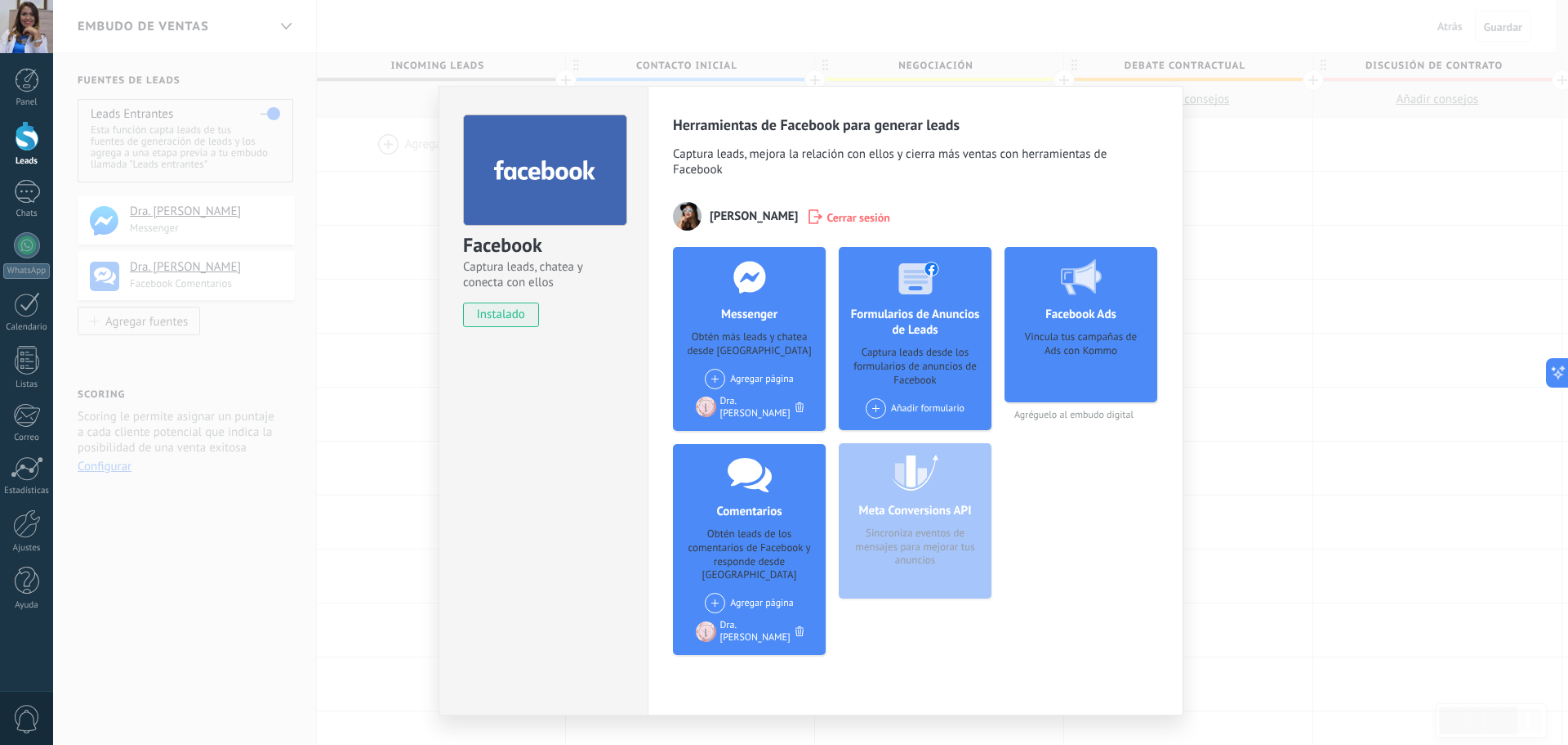
click at [717, 377] on span at bounding box center [715, 378] width 20 height 20
click at [763, 410] on div "Amaiclinic" at bounding box center [759, 407] width 110 height 32
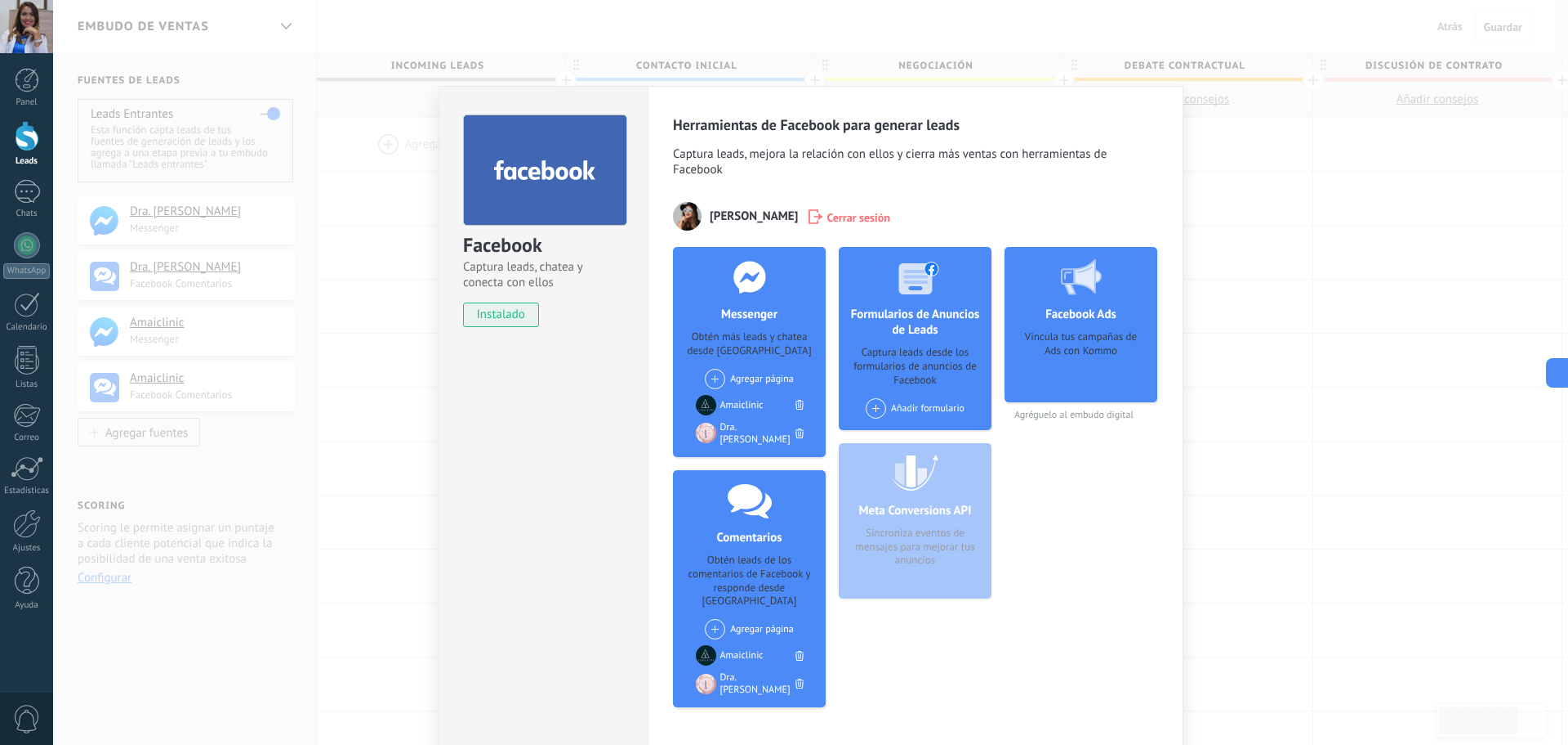
click at [1236, 242] on div "Facebook Captura leads, chatea y conecta con ellos instalado Desinstalar Herram…" at bounding box center [810, 372] width 1515 height 745
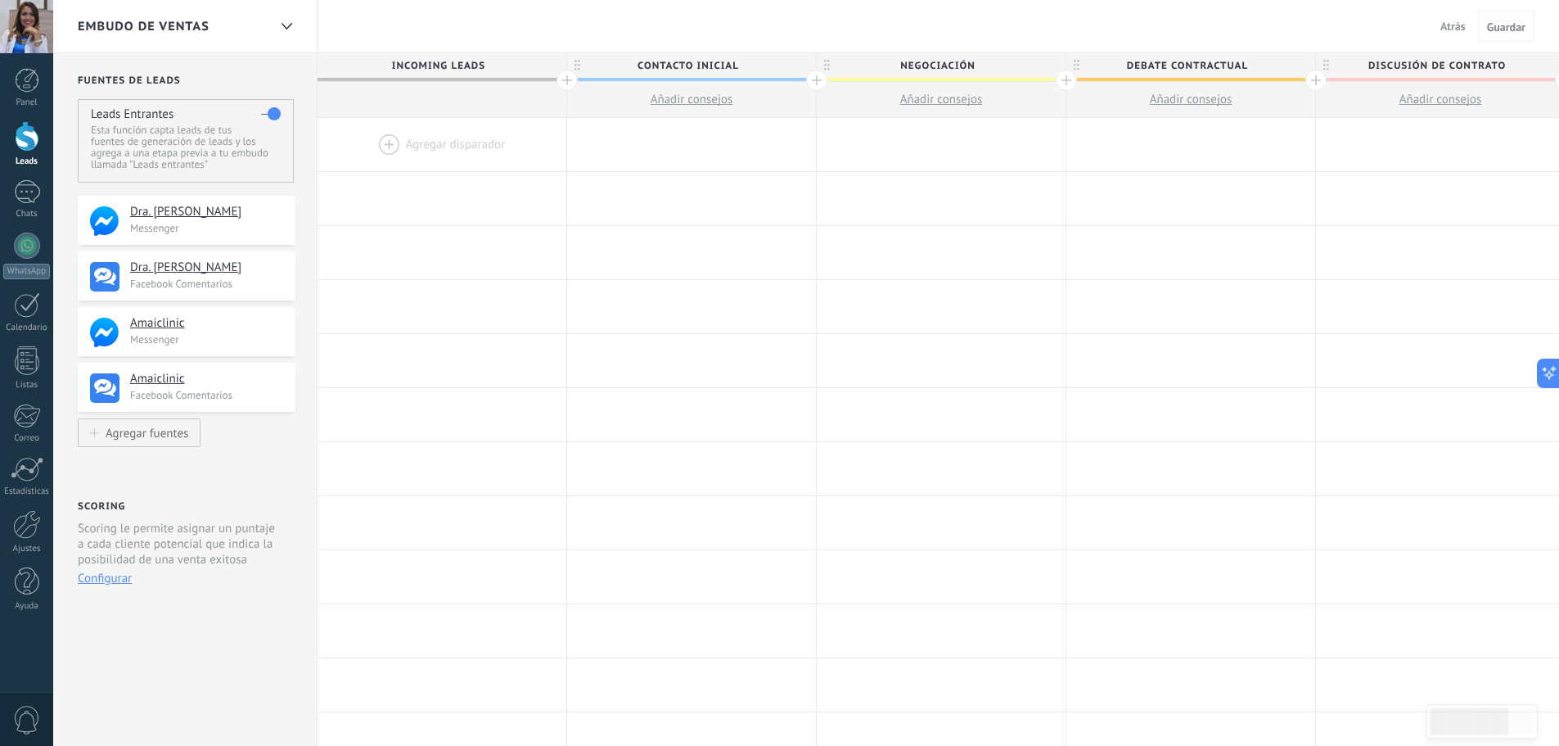
click at [1524, 14] on button "Guardar" at bounding box center [1506, 26] width 56 height 31
click at [1517, 21] on span "Guardar" at bounding box center [1506, 26] width 38 height 11
click at [1513, 22] on span "Guardar" at bounding box center [1506, 26] width 38 height 11
click at [1512, 22] on span "Guardar" at bounding box center [1506, 26] width 38 height 11
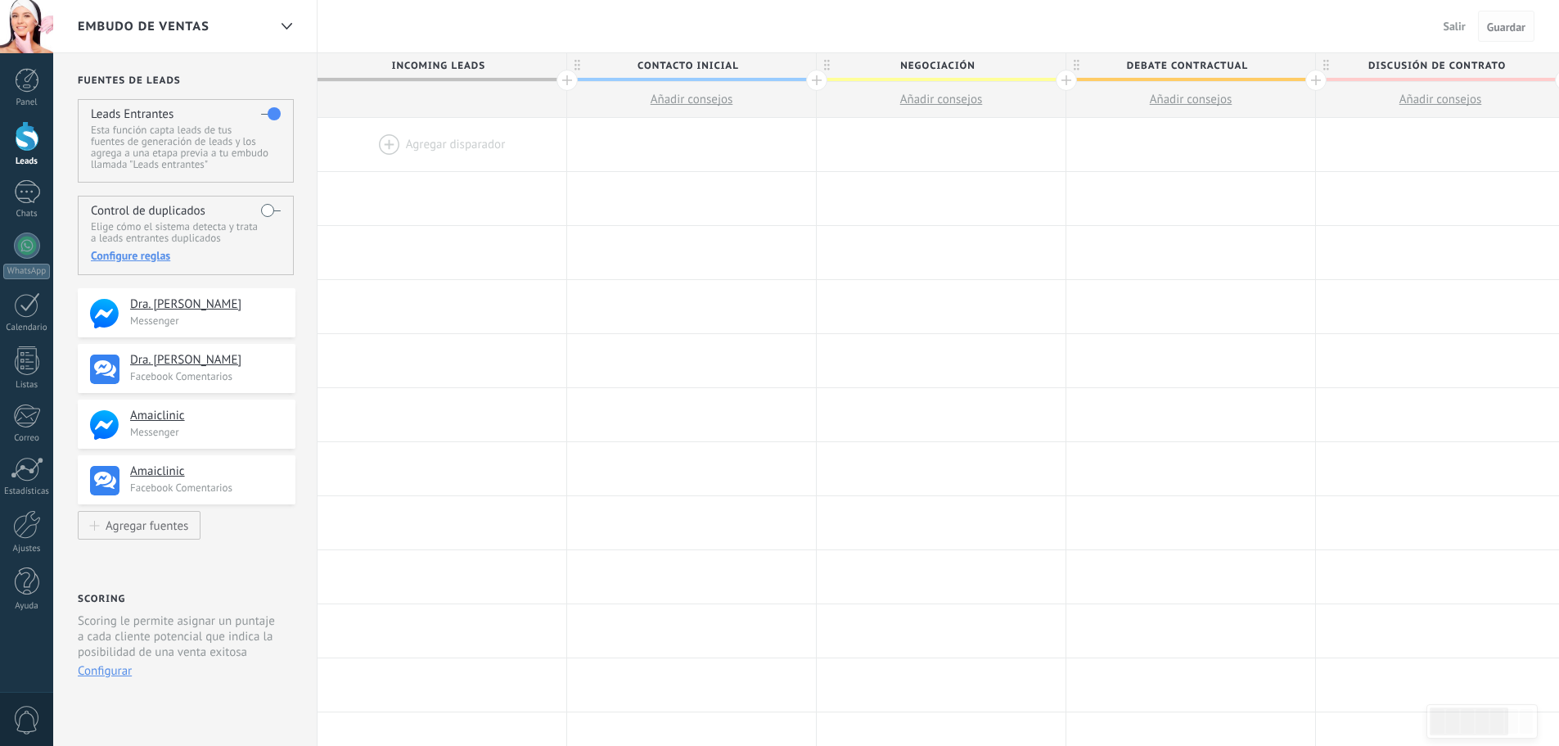
click at [1499, 33] on span "Guardar" at bounding box center [1506, 26] width 38 height 11
click at [12, 29] on div at bounding box center [26, 26] width 53 height 53
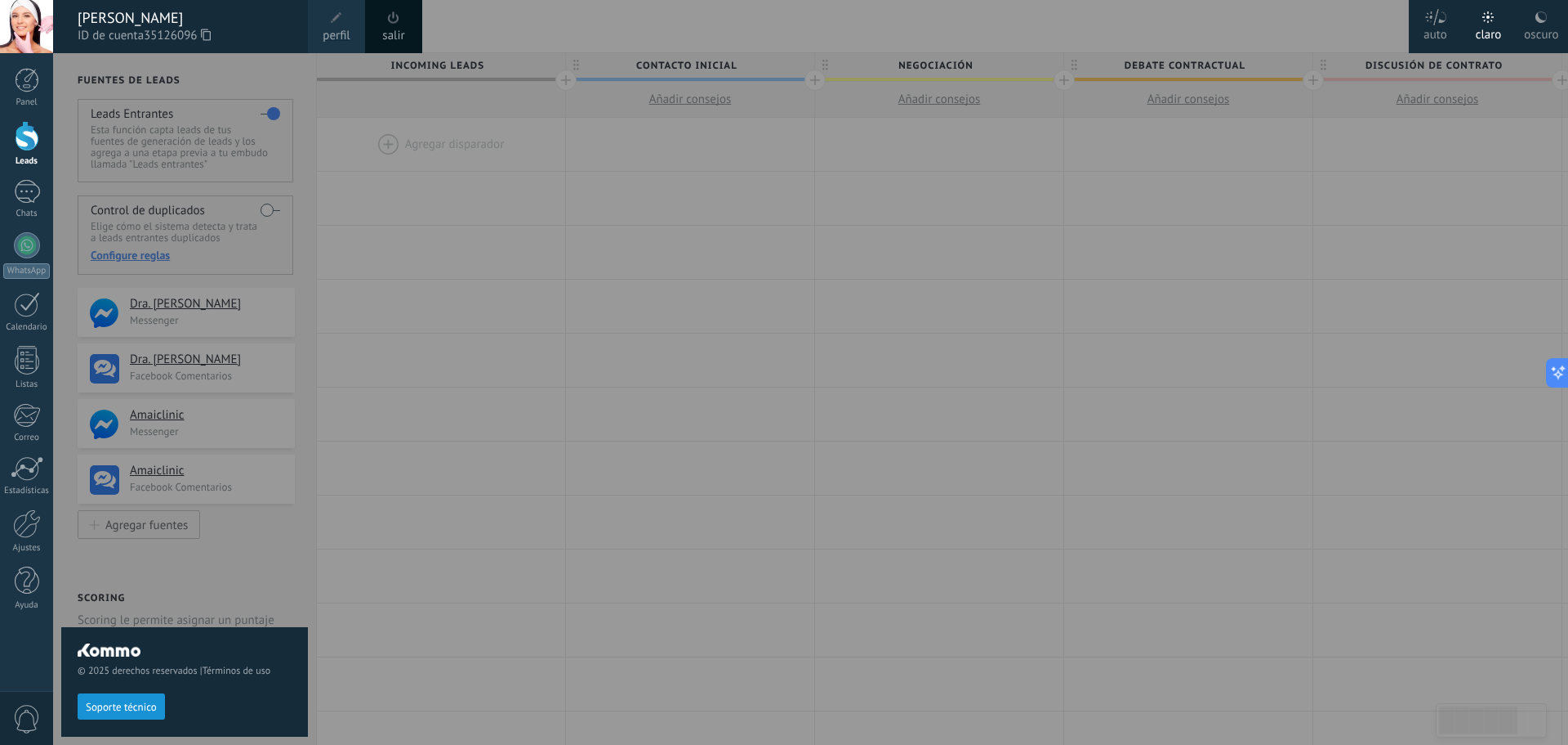
click at [12, 29] on div at bounding box center [26, 26] width 53 height 53
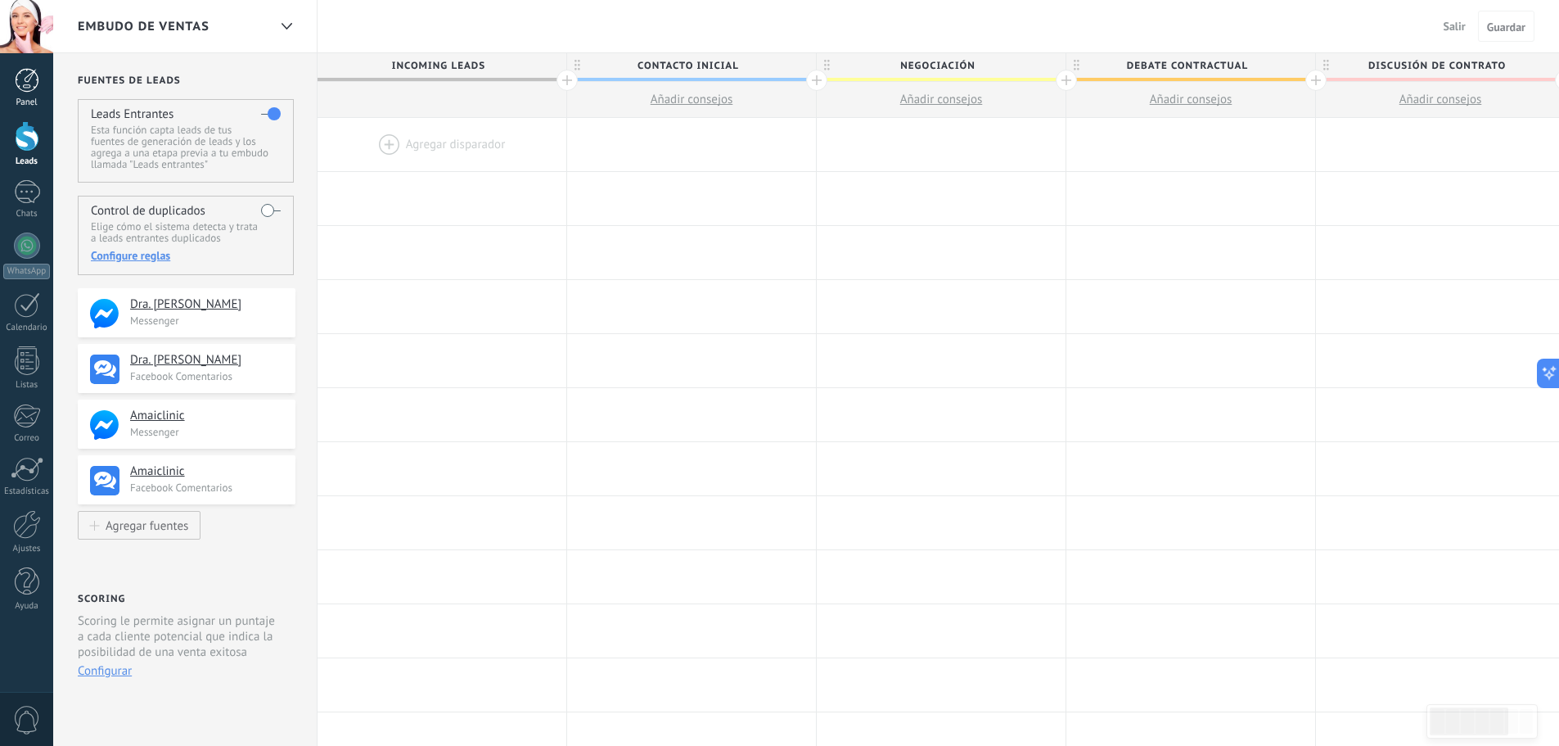
click at [20, 96] on link "Panel" at bounding box center [26, 88] width 53 height 40
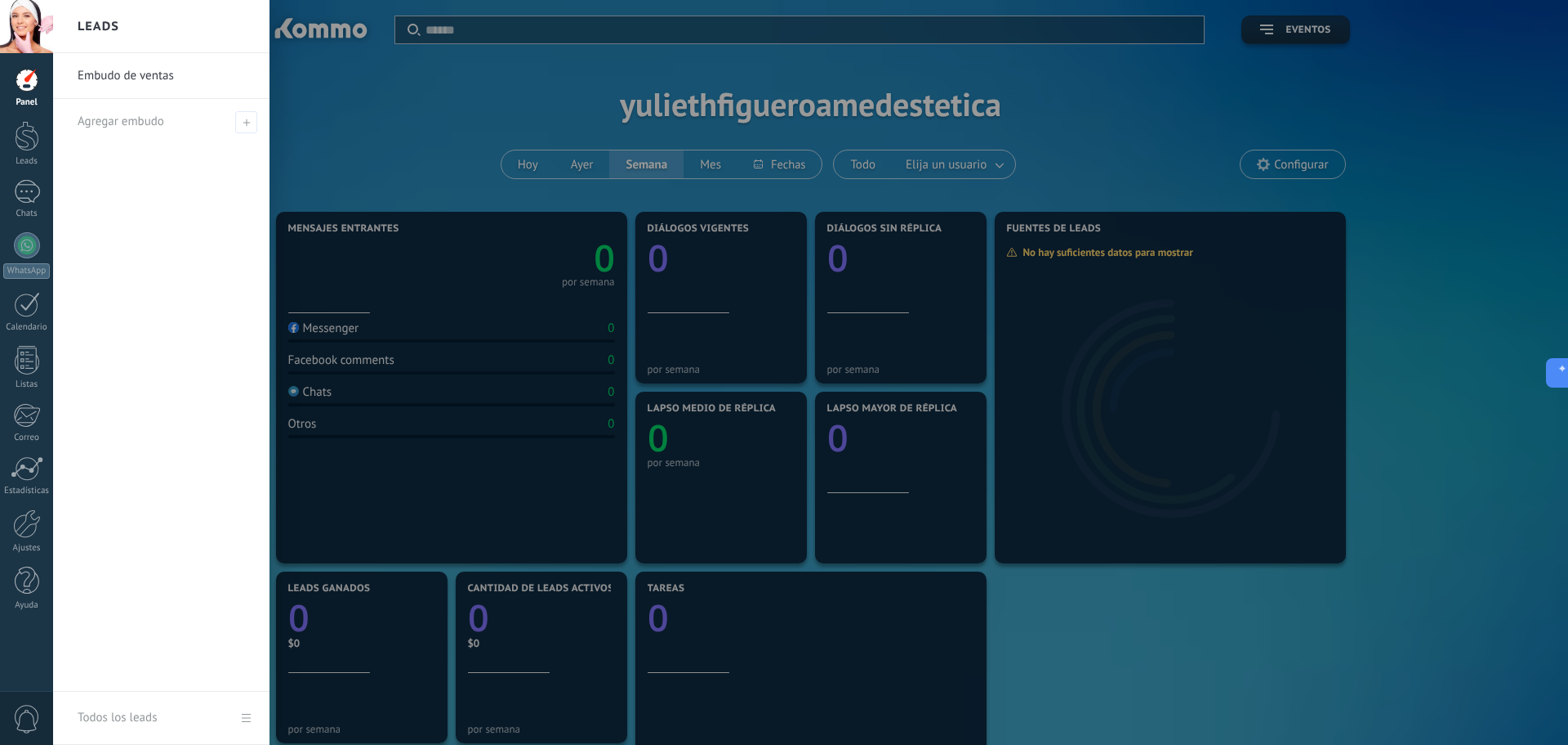
click at [1275, 166] on div at bounding box center [836, 372] width 1568 height 745
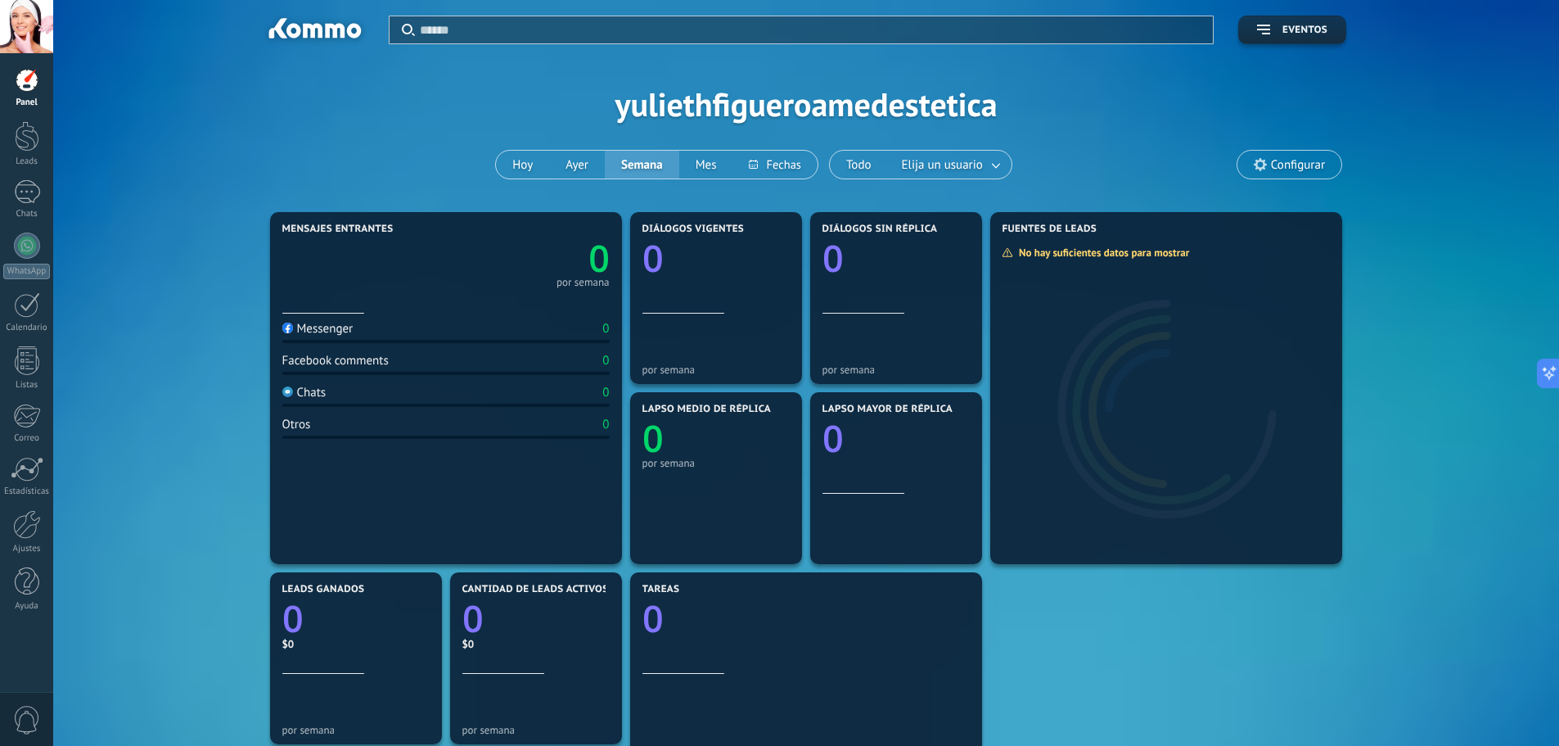
click at [1277, 166] on span "Configurar" at bounding box center [1298, 165] width 54 height 14
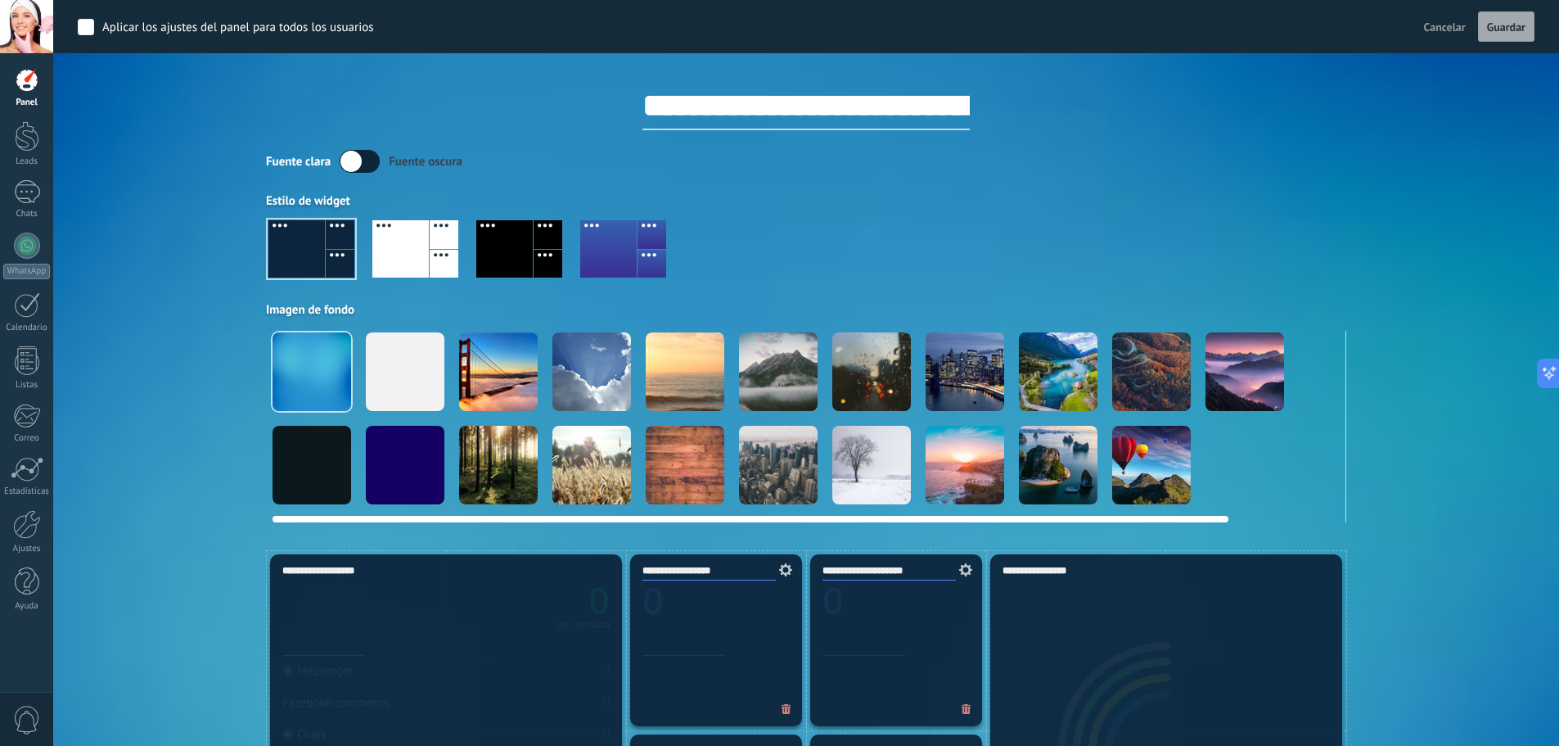
click at [1064, 369] on div at bounding box center [1058, 371] width 79 height 79
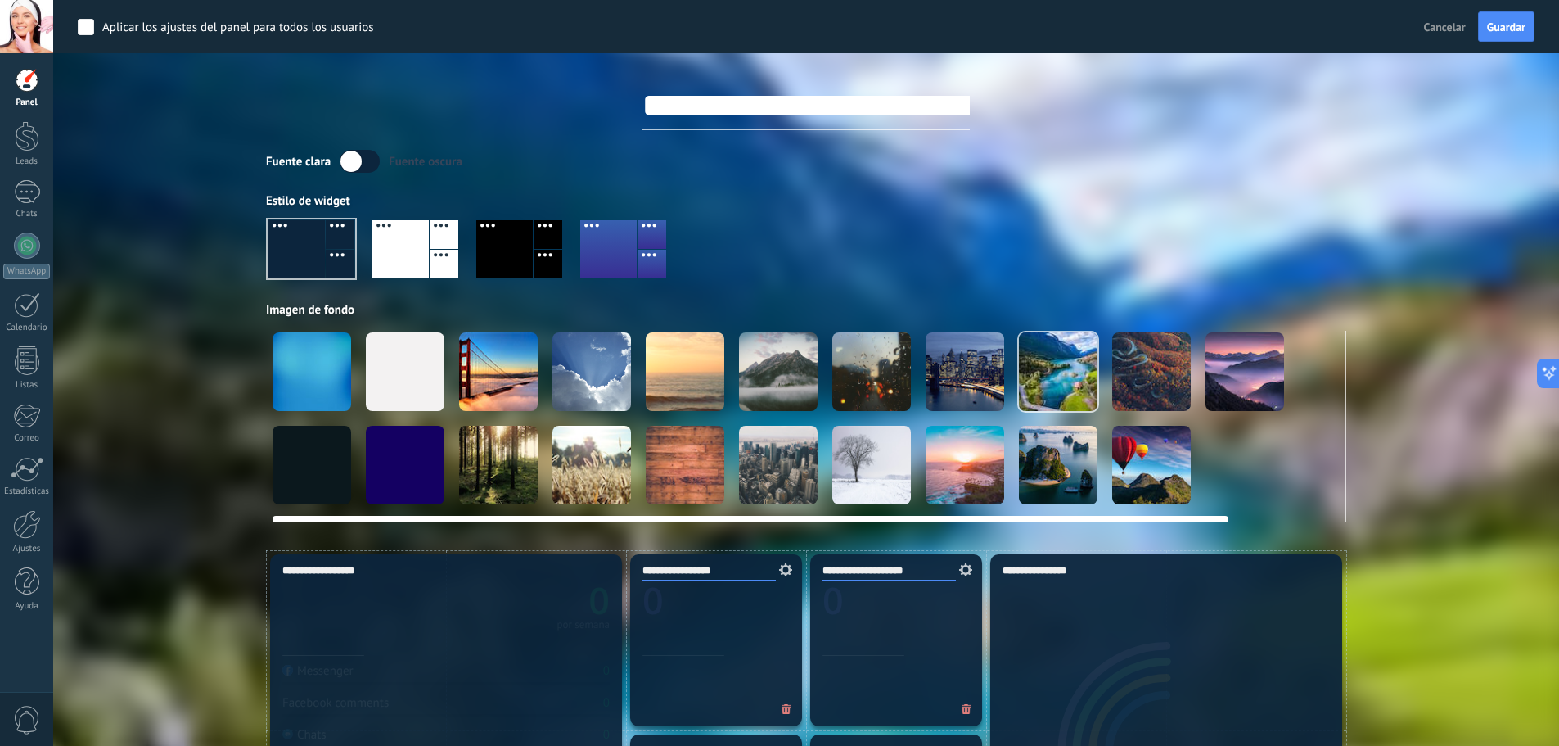
click at [1212, 380] on div at bounding box center [1244, 371] width 79 height 79
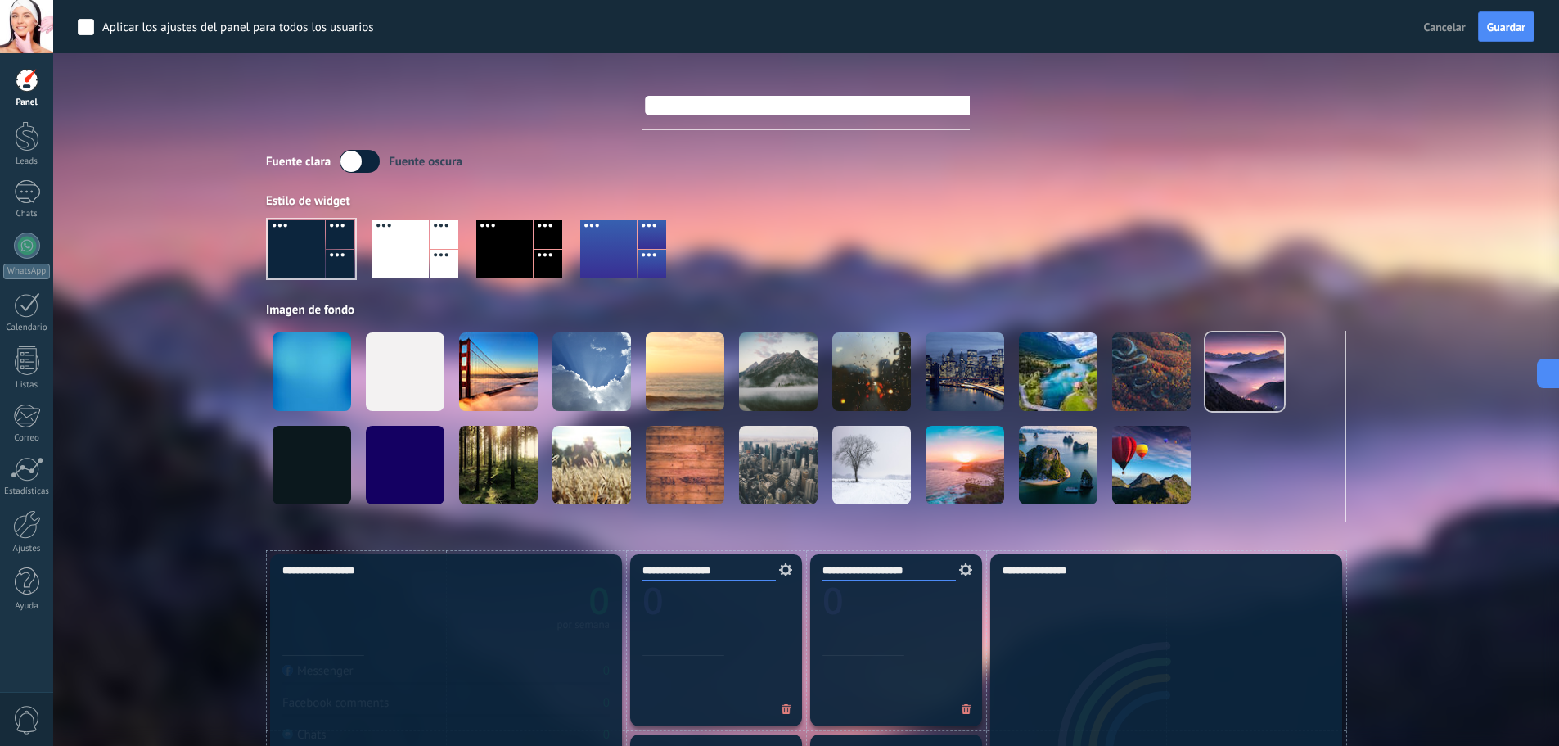
click at [992, 189] on div "Fuente [PERSON_NAME] oscura Estilo de widget Imagen de fondo" at bounding box center [806, 336] width 1080 height 372
click at [1503, 29] on span "Guardar" at bounding box center [1506, 26] width 38 height 11
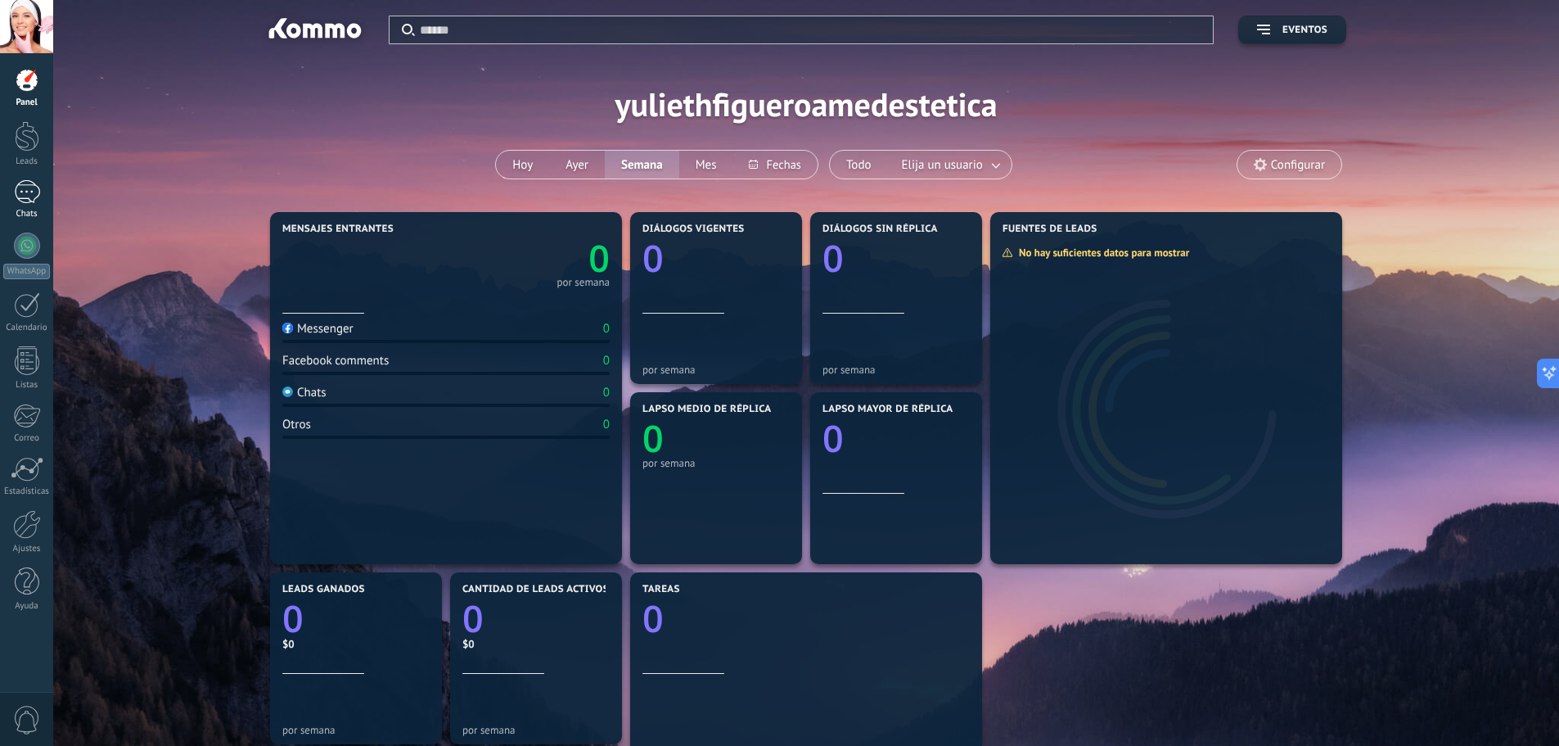
click at [35, 200] on div at bounding box center [27, 192] width 26 height 24
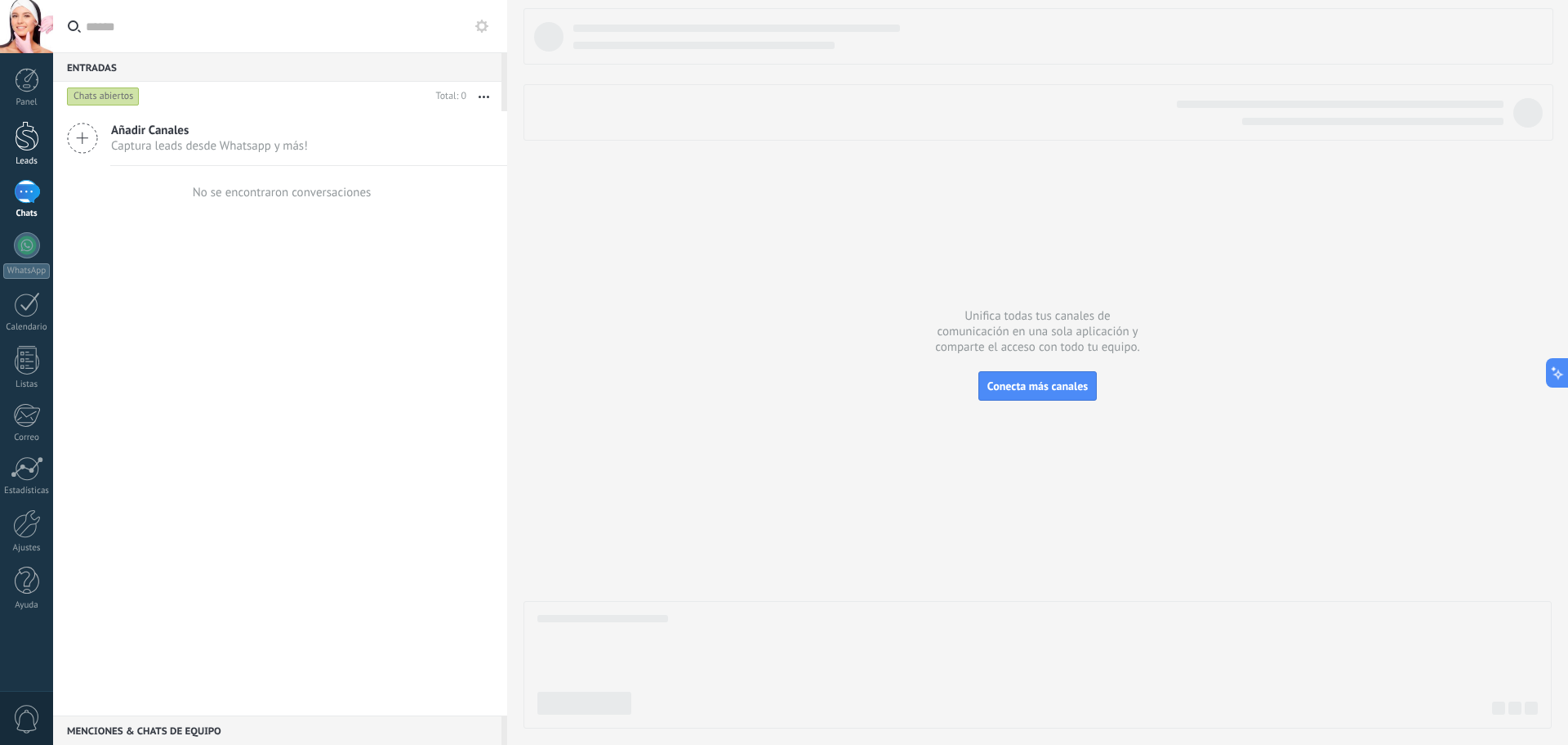
click at [30, 151] on link "Leads" at bounding box center [26, 144] width 53 height 46
